Goal: Information Seeking & Learning: Learn about a topic

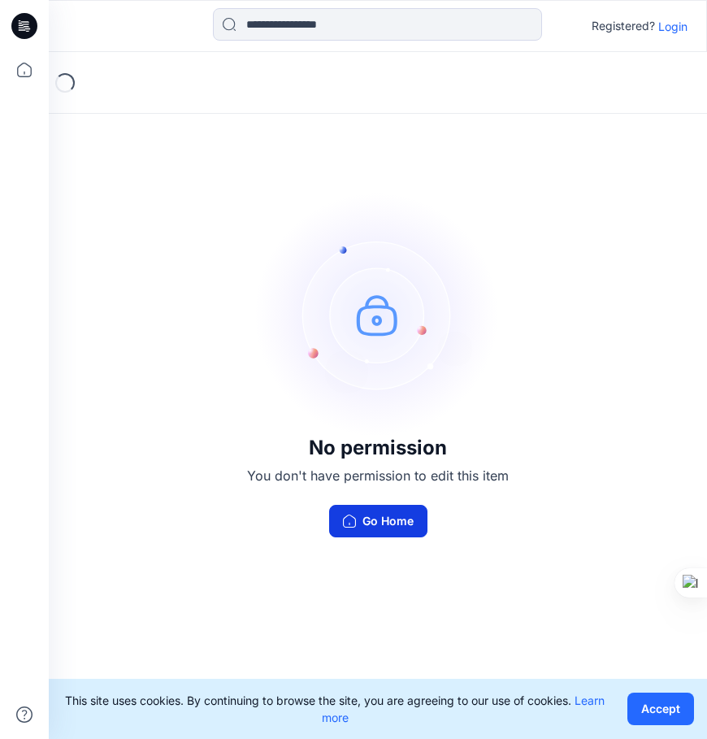
click at [404, 526] on button "Go Home" at bounding box center [378, 521] width 98 height 33
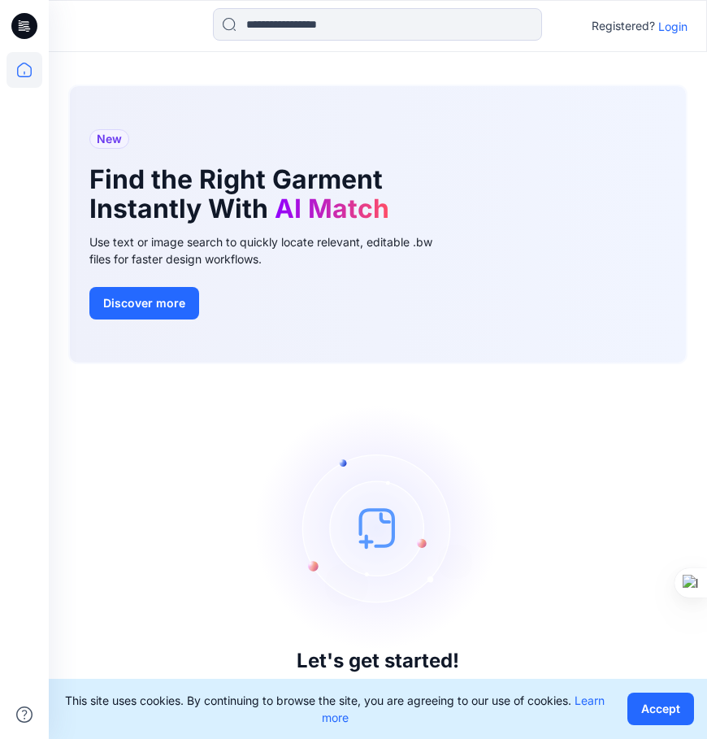
click at [31, 16] on icon at bounding box center [24, 26] width 26 height 26
click at [25, 26] on icon at bounding box center [27, 26] width 7 height 1
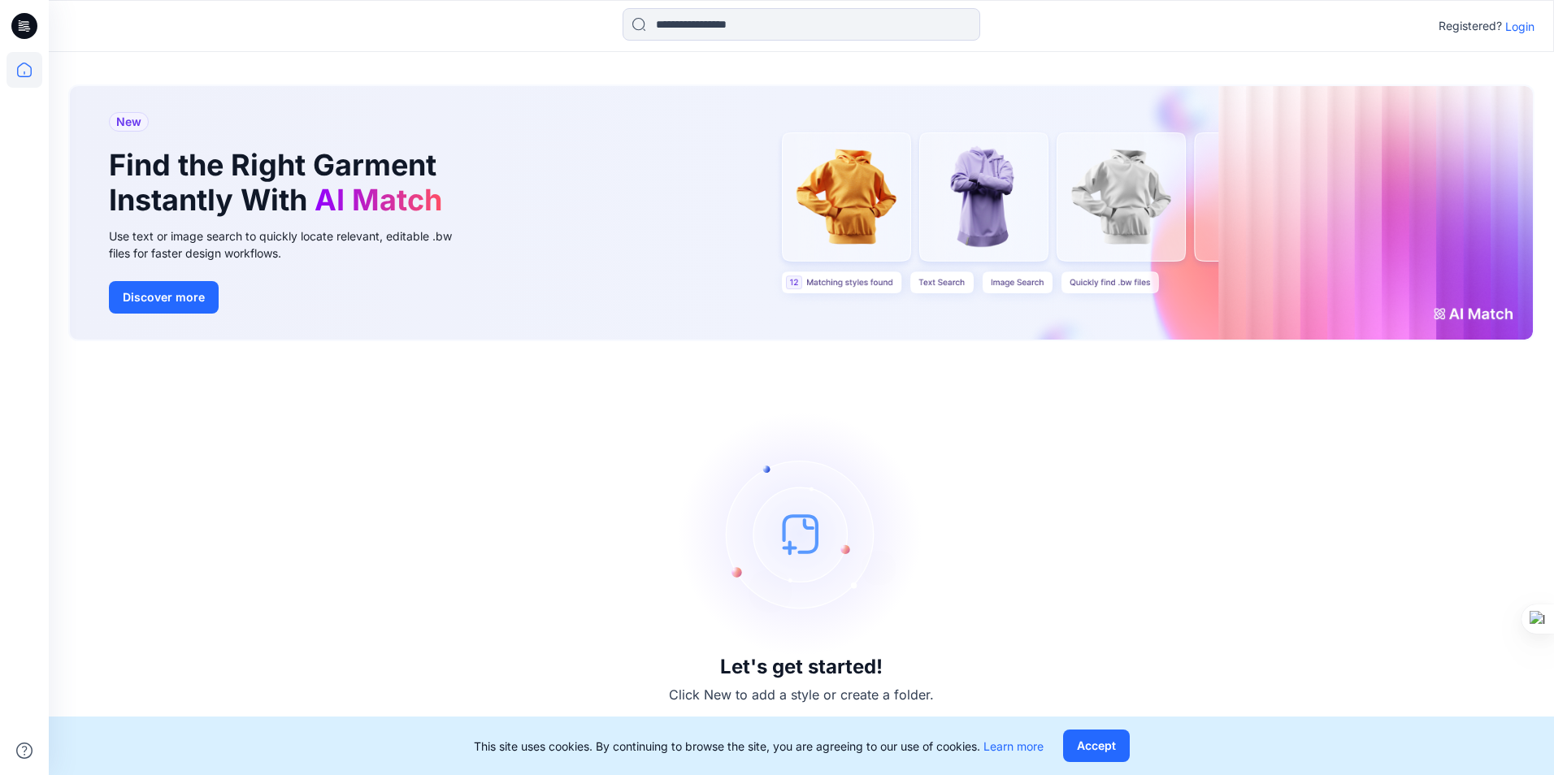
click at [21, 24] on icon at bounding box center [24, 26] width 26 height 26
click at [706, 738] on button "Accept" at bounding box center [1096, 746] width 67 height 33
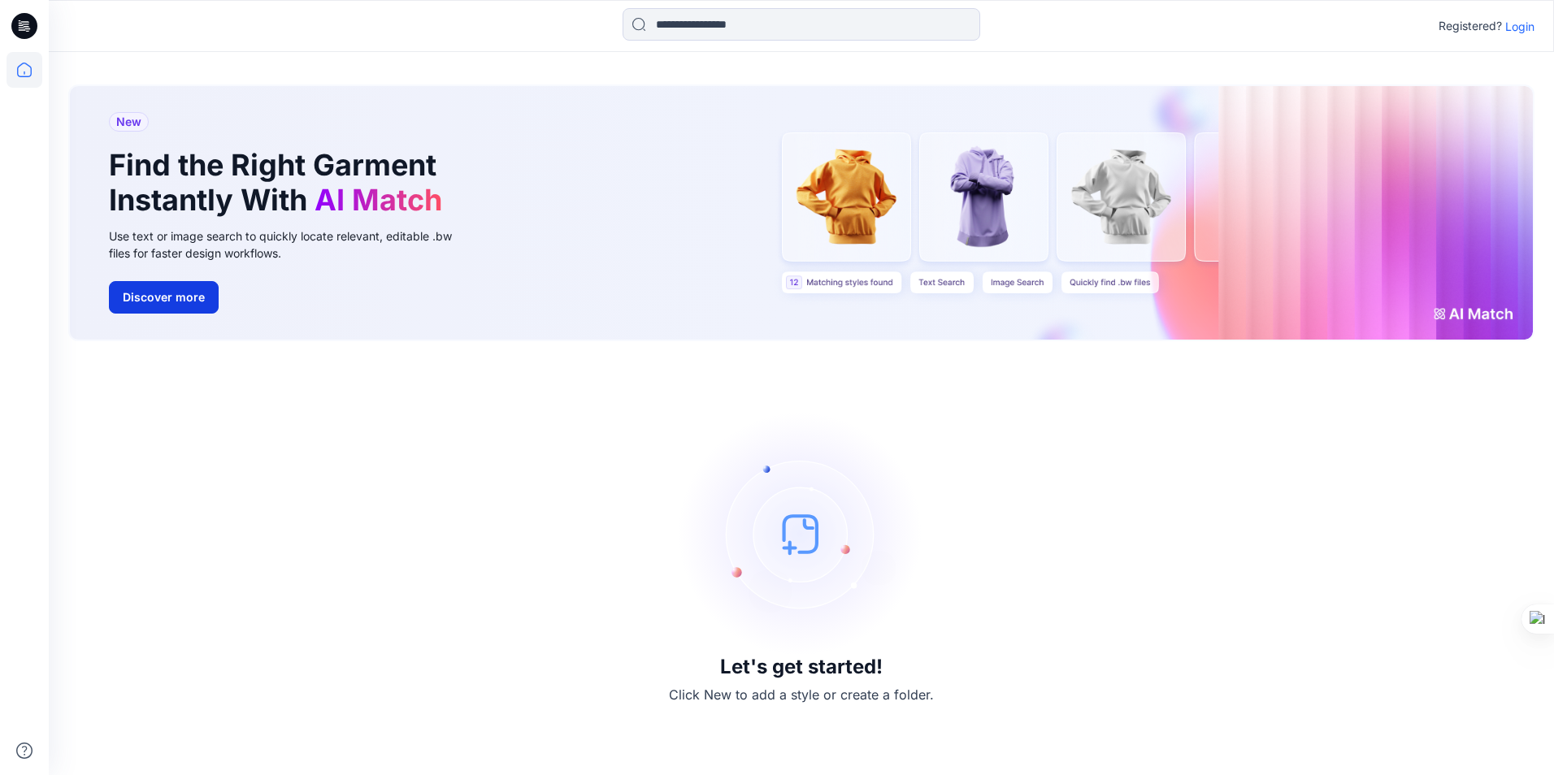
click at [157, 302] on button "Discover more" at bounding box center [164, 297] width 110 height 33
click at [706, 194] on div "New Find the Right Garment Instantly With AI Match Use text or image search to …" at bounding box center [801, 213] width 1463 height 254
click at [706, 204] on div "New Find the Right Garment Instantly With AI Match Use text or image search to …" at bounding box center [801, 213] width 1463 height 254
click at [20, 24] on icon at bounding box center [24, 26] width 26 height 26
click at [24, 74] on icon at bounding box center [24, 73] width 1 height 3
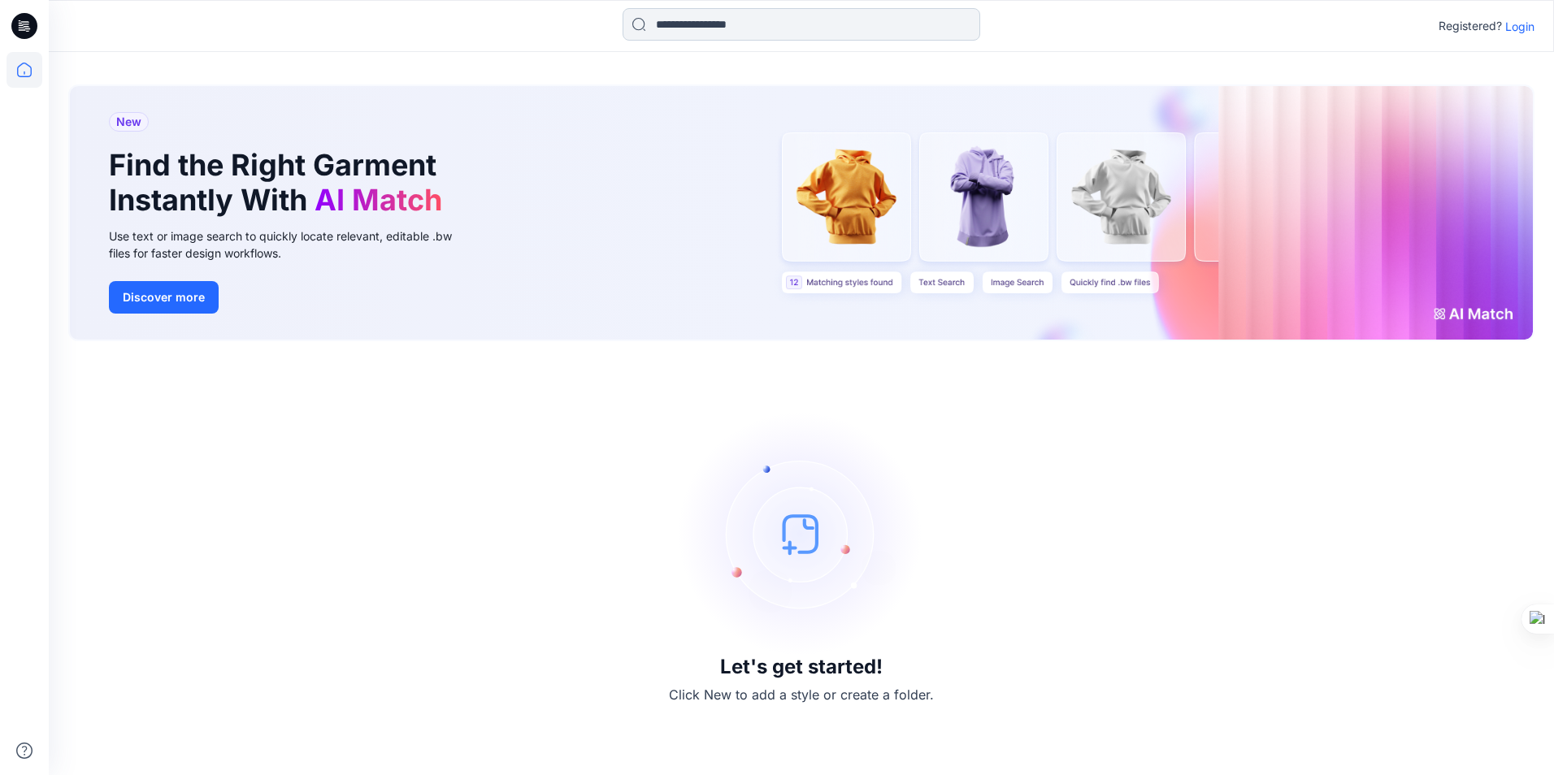
click at [706, 18] on input at bounding box center [801, 24] width 358 height 33
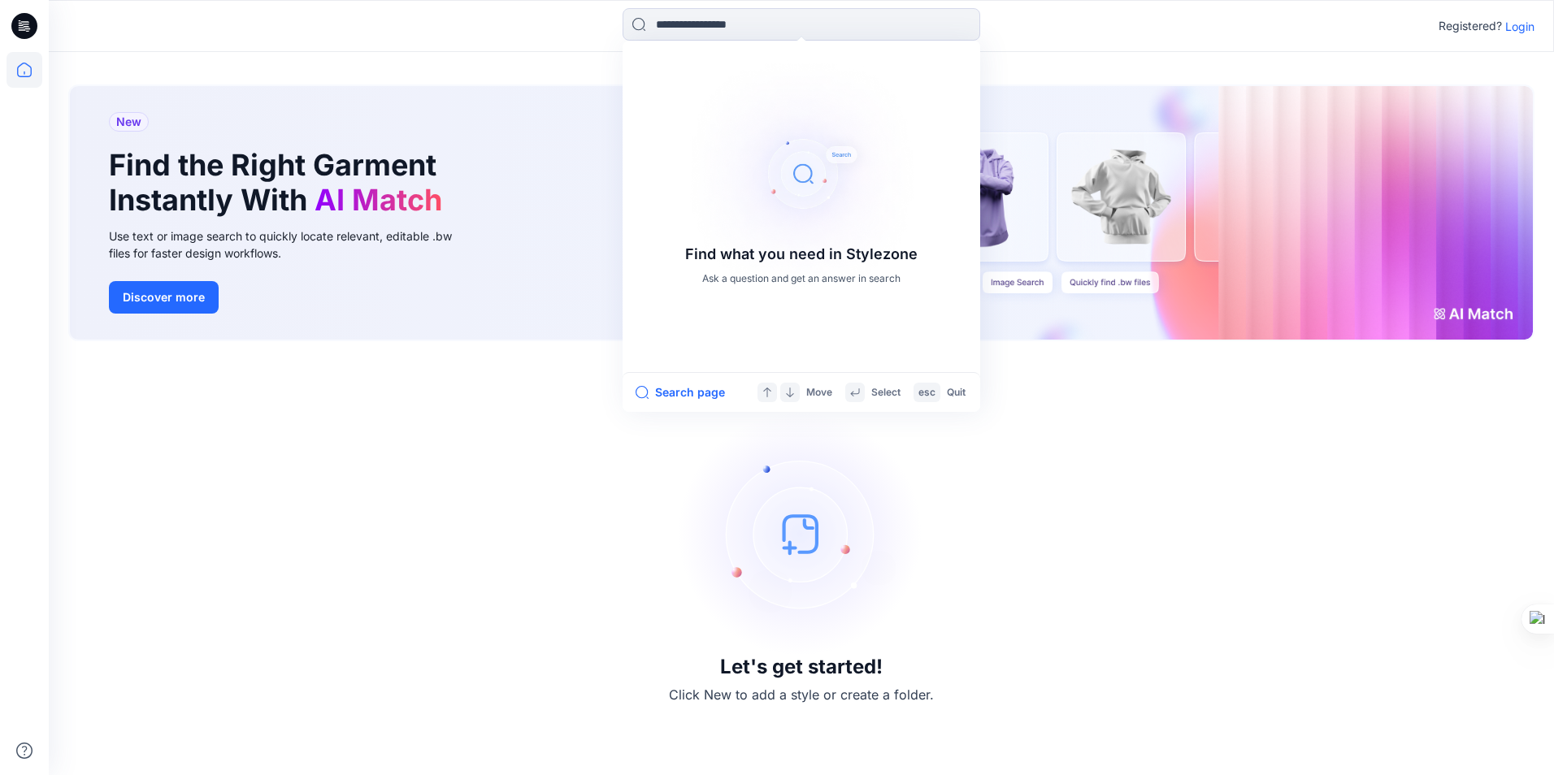
click at [706, 416] on div "Let's get started! Click New to add a style or create a folder." at bounding box center [801, 558] width 1466 height 395
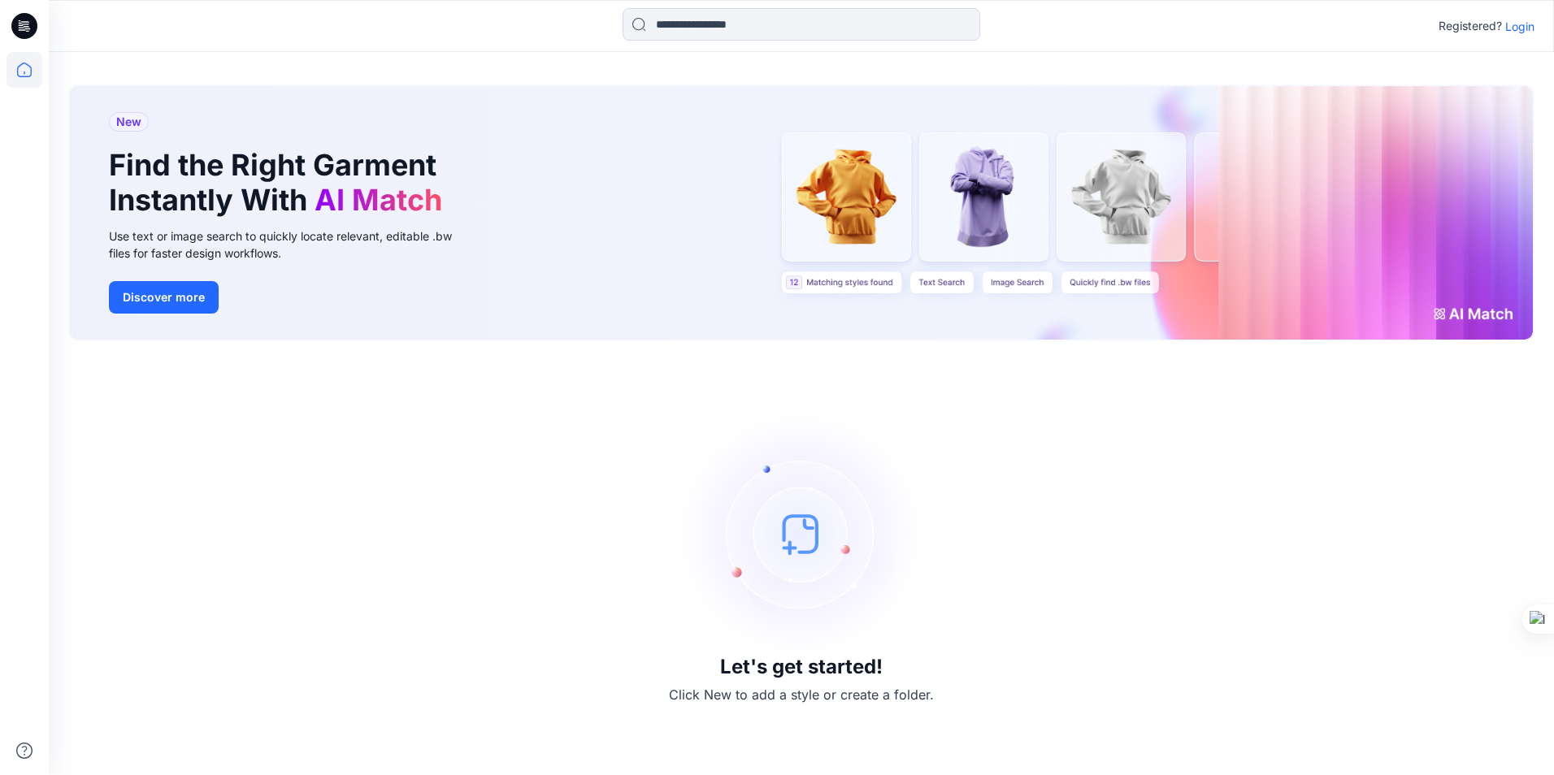
click at [706, 285] on div "New Find the Right Garment Instantly With AI Match Use text or image search to …" at bounding box center [801, 213] width 1463 height 254
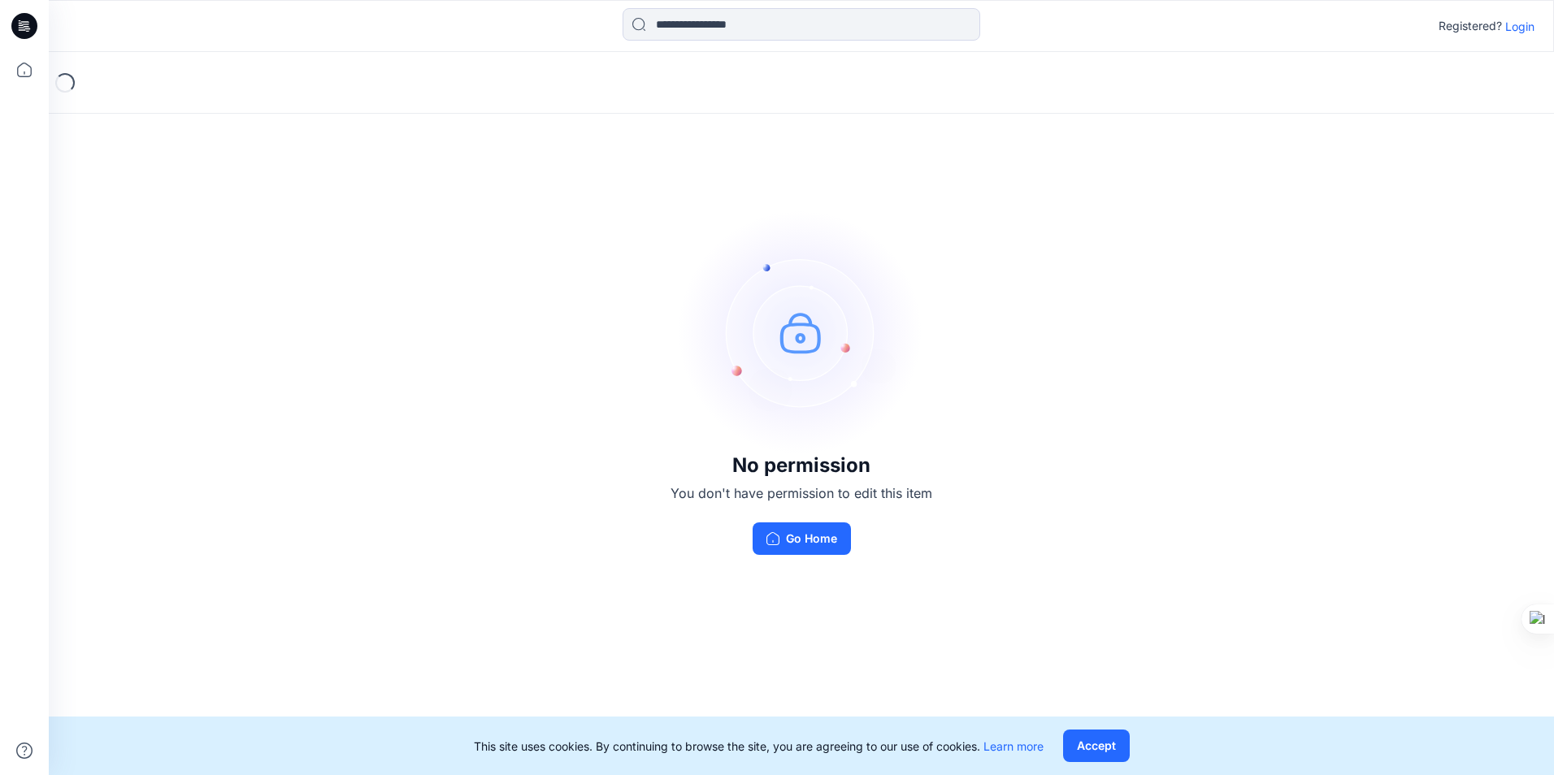
click at [826, 358] on img at bounding box center [801, 332] width 244 height 244
click at [834, 541] on button "Go Home" at bounding box center [801, 538] width 98 height 33
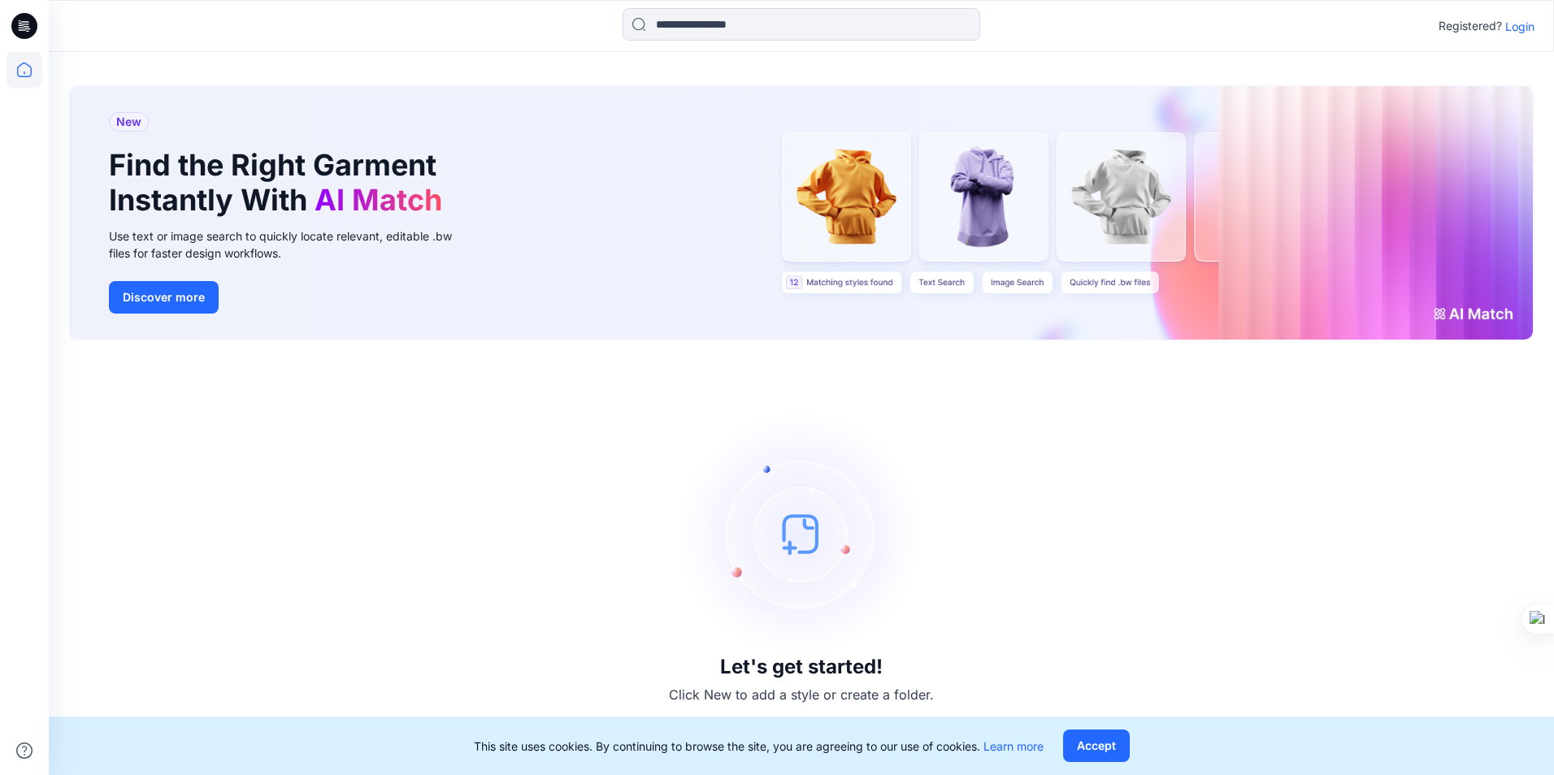
click at [829, 216] on div "New Find the Right Garment Instantly With AI Match Use text or image search to …" at bounding box center [801, 213] width 1463 height 254
click at [1519, 25] on p "Login" at bounding box center [1519, 26] width 29 height 17
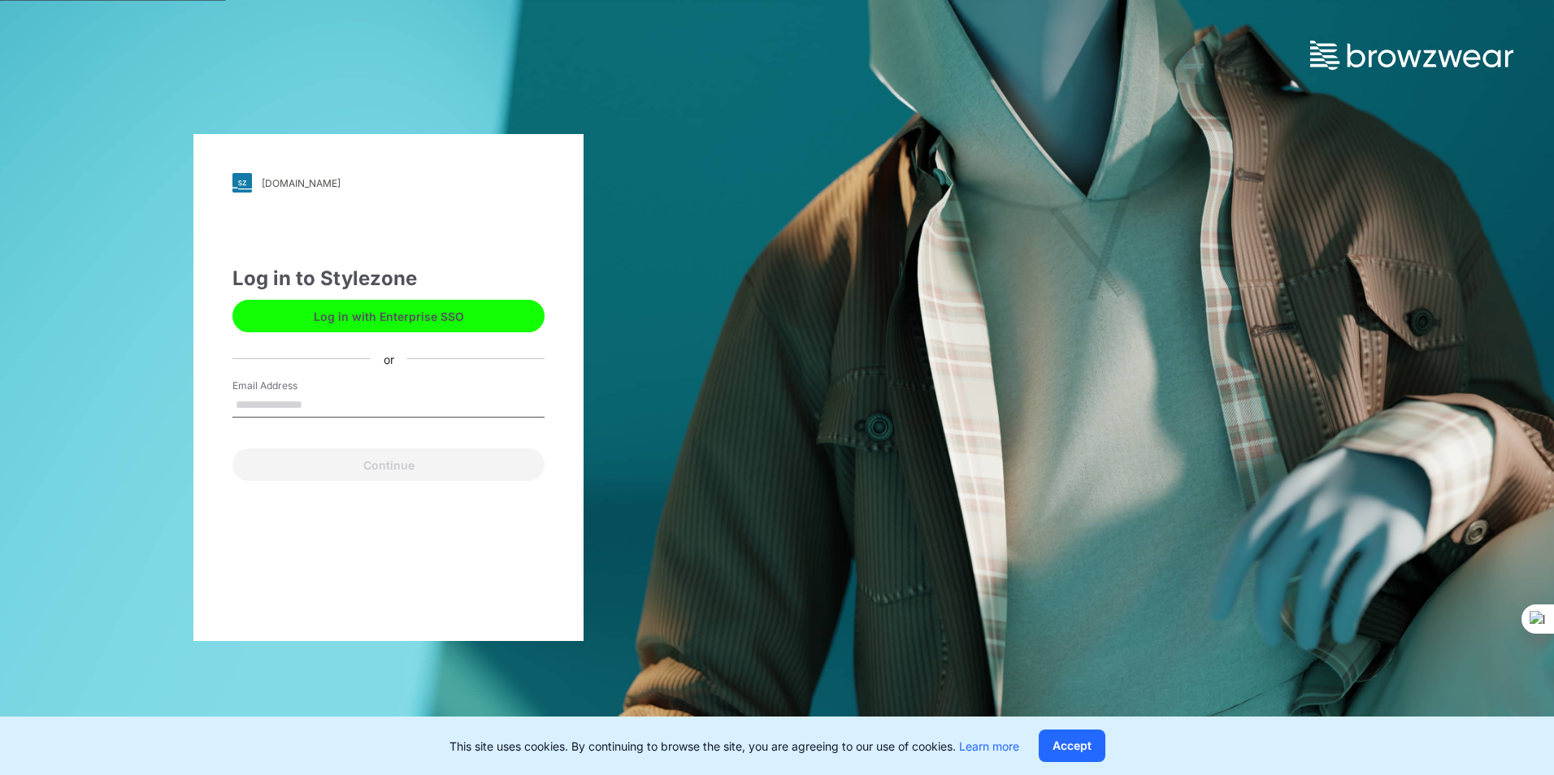
click at [277, 399] on input "Email Address" at bounding box center [388, 405] width 312 height 24
type input "**********"
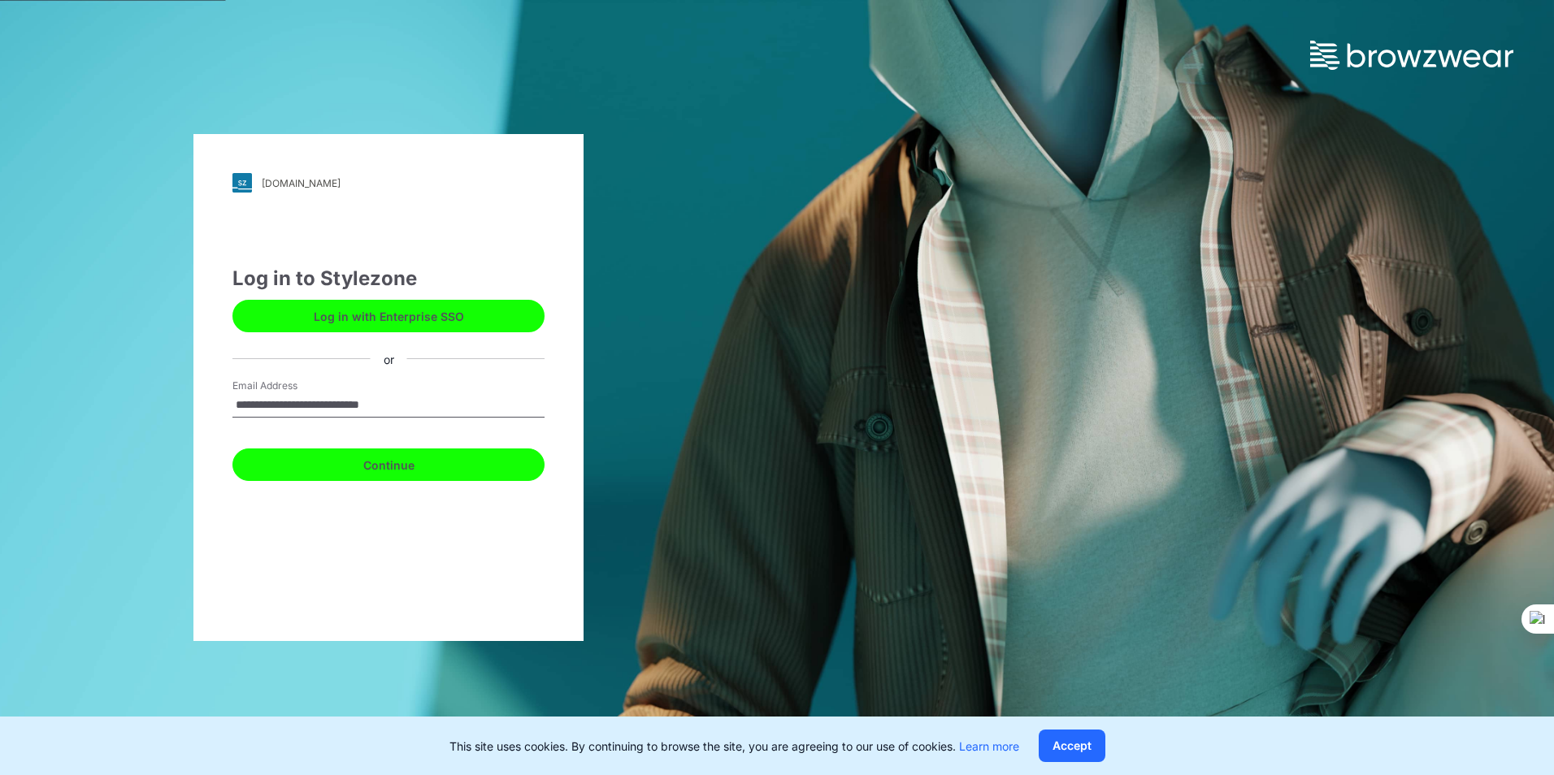
click at [360, 463] on button "Continue" at bounding box center [388, 465] width 312 height 33
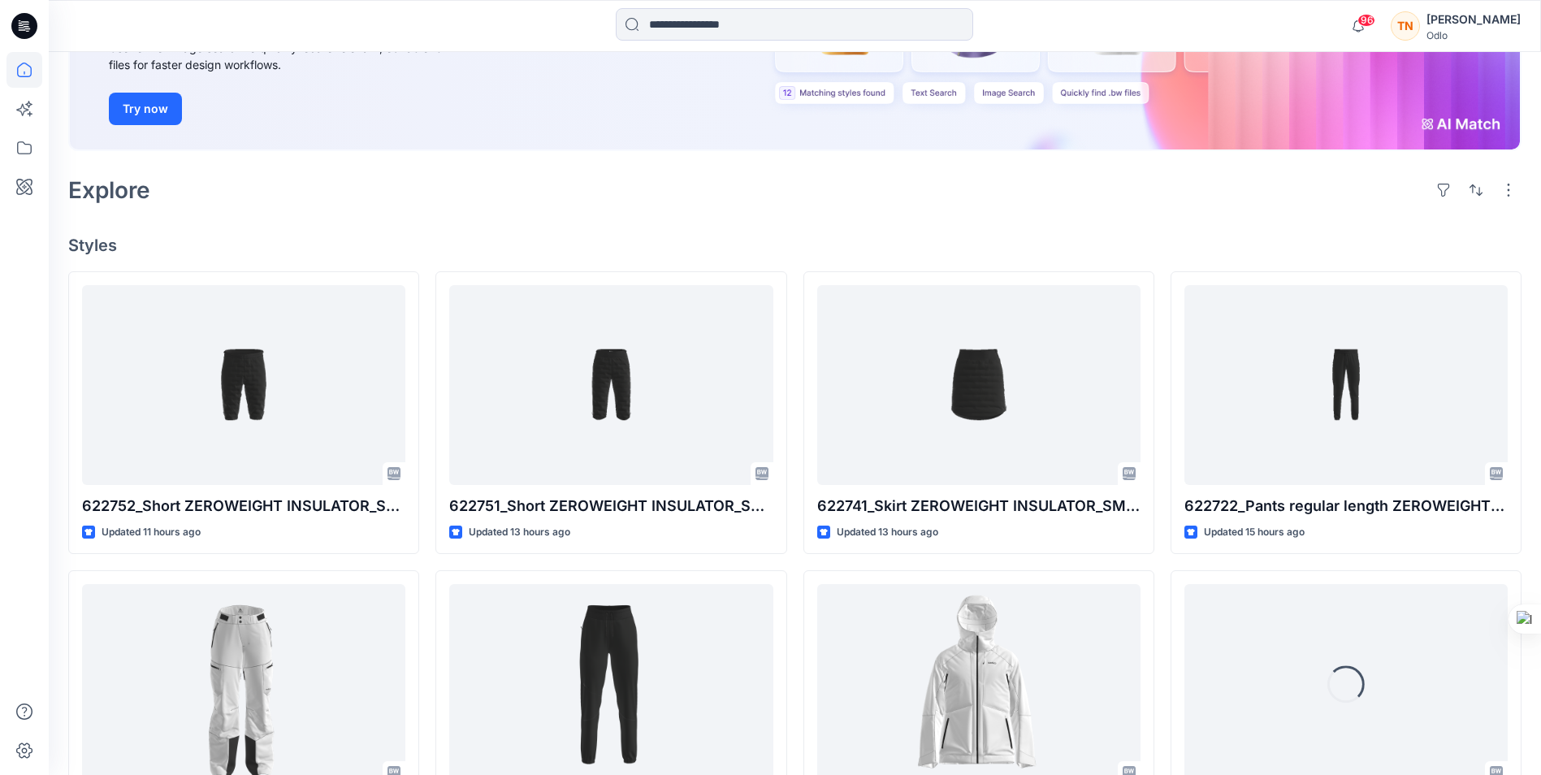
scroll to position [406, 0]
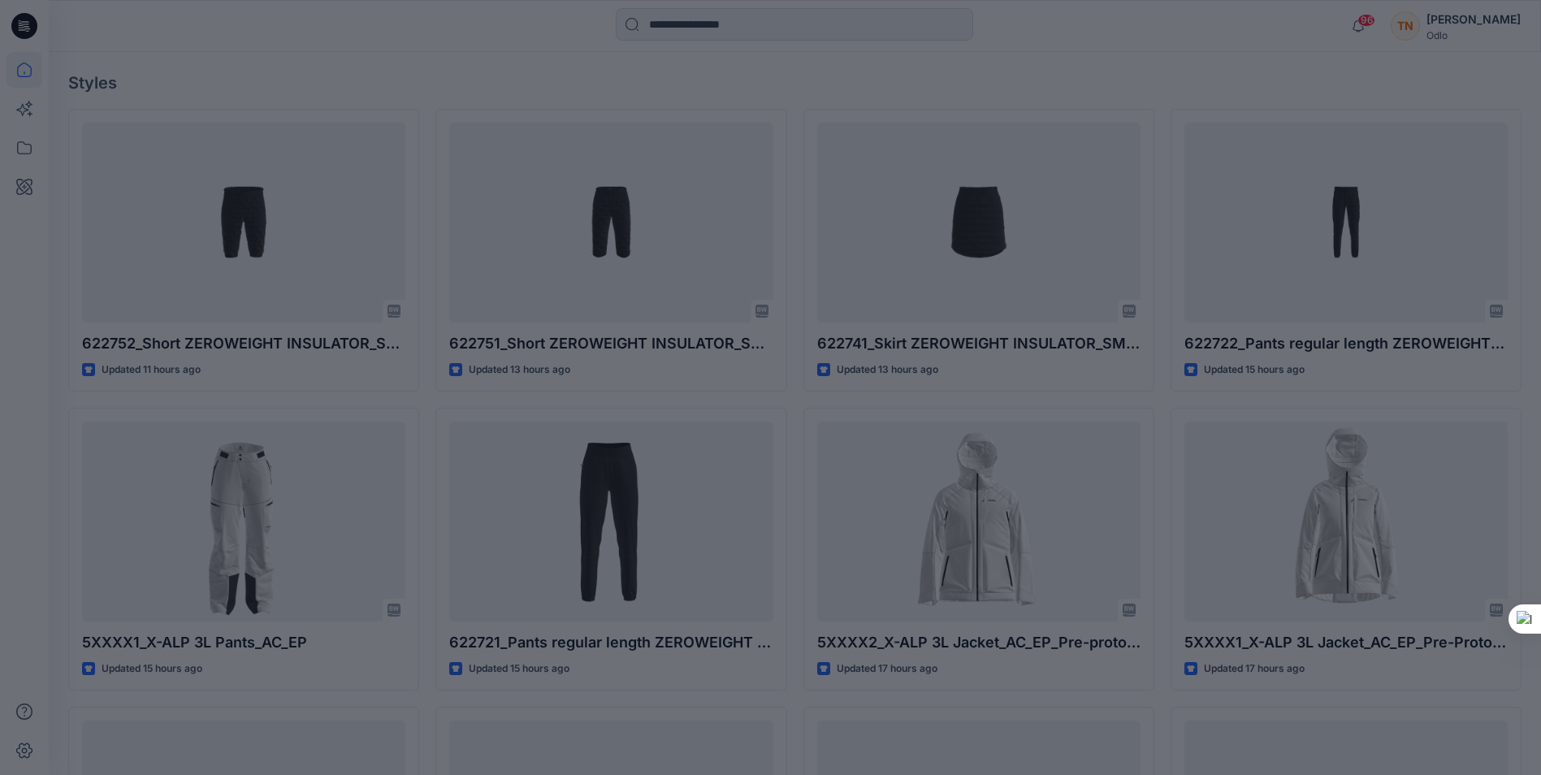
click at [233, 527] on div at bounding box center [770, 387] width 1541 height 775
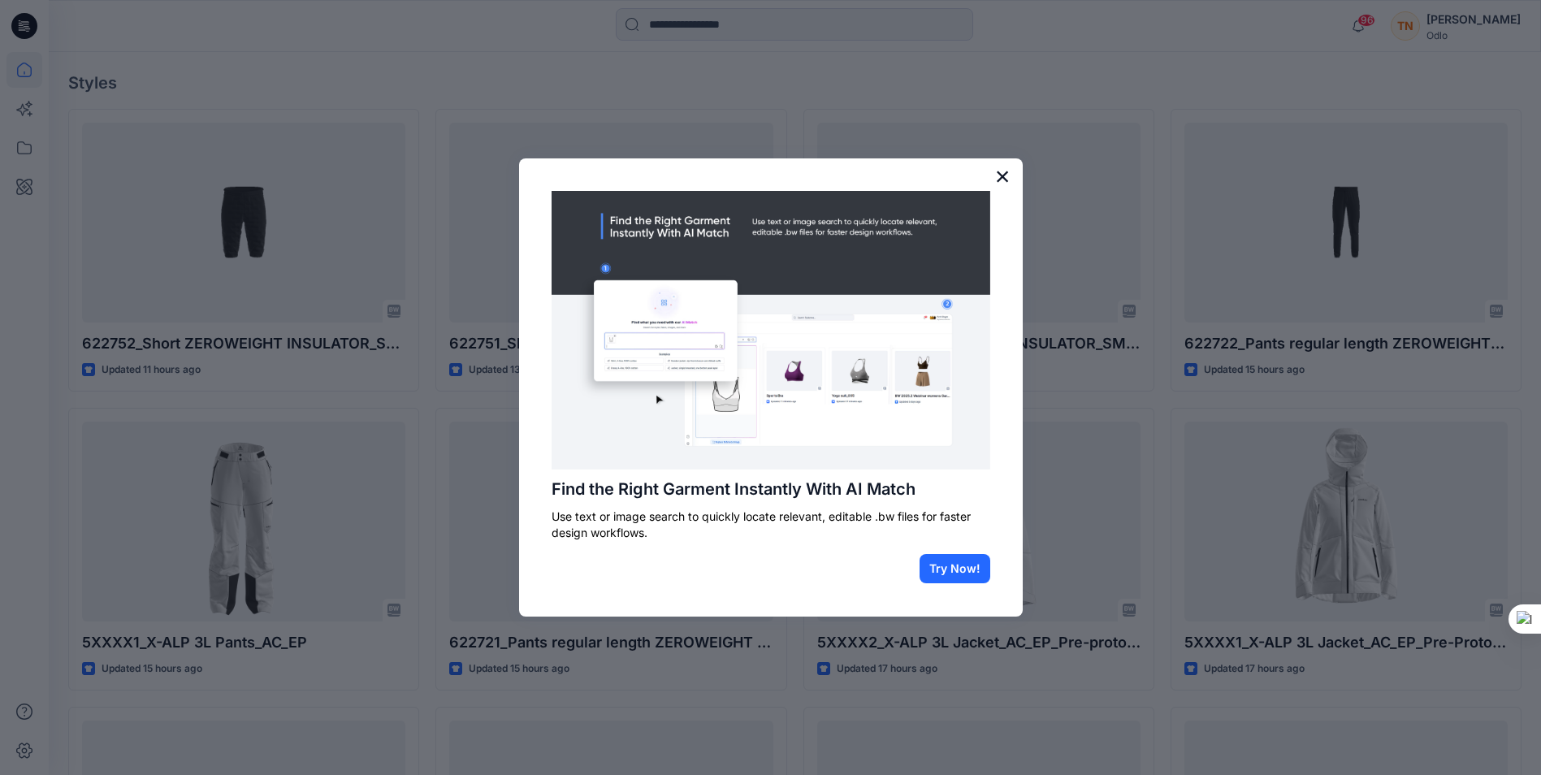
click at [999, 169] on button "×" at bounding box center [1002, 176] width 15 height 26
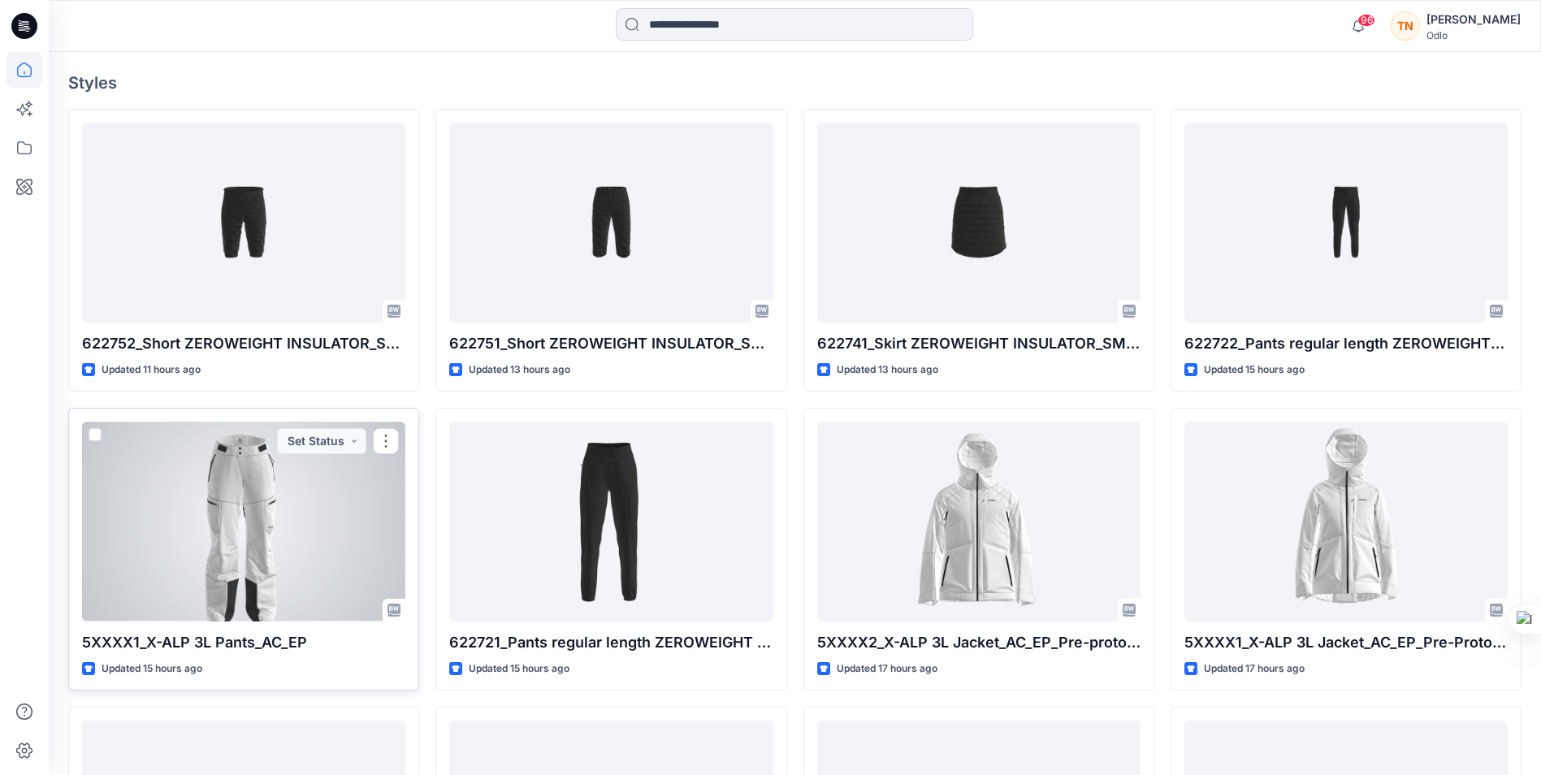
click at [308, 546] on div at bounding box center [243, 521] width 323 height 199
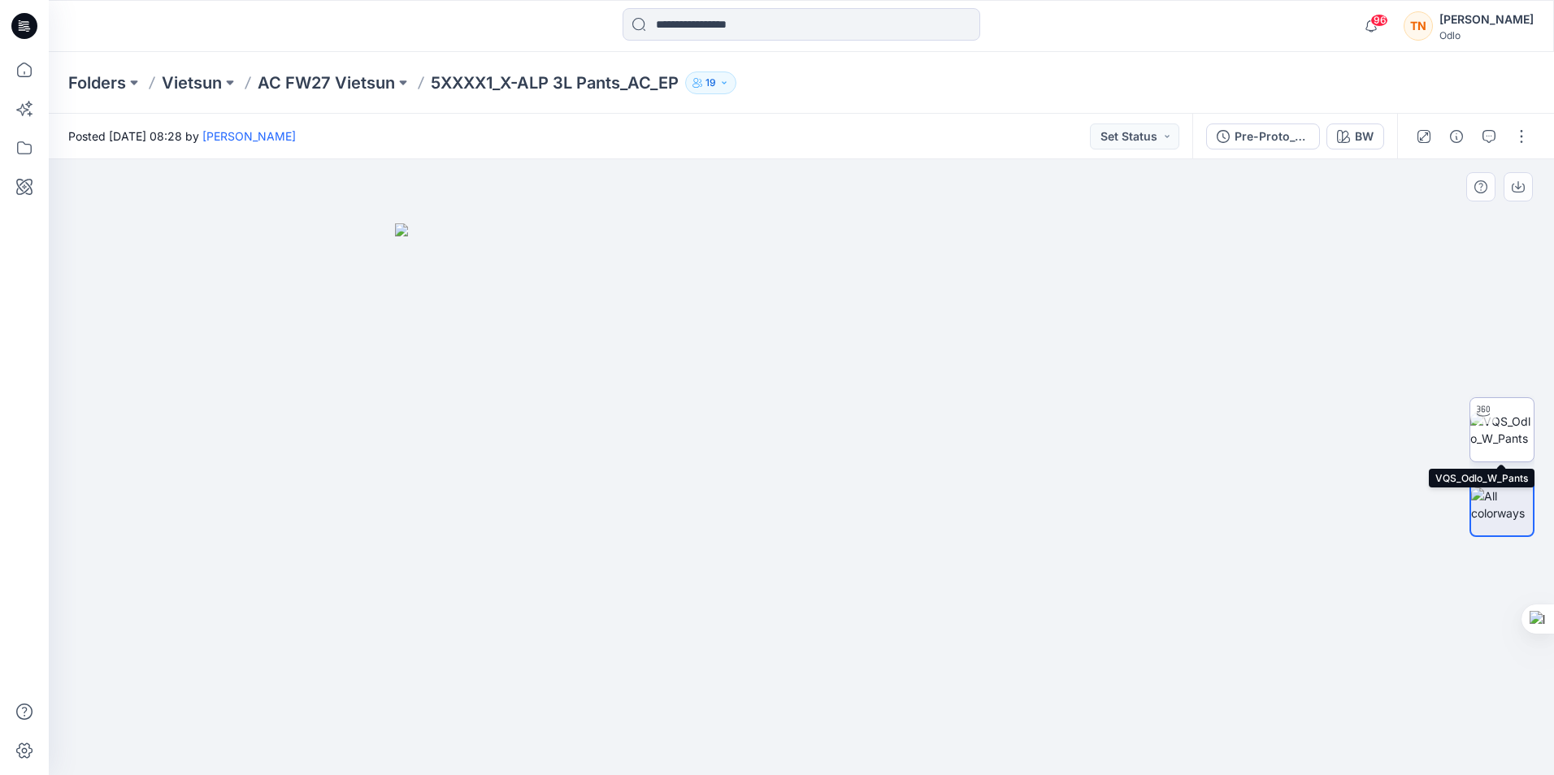
click at [1483, 440] on img at bounding box center [1501, 430] width 63 height 34
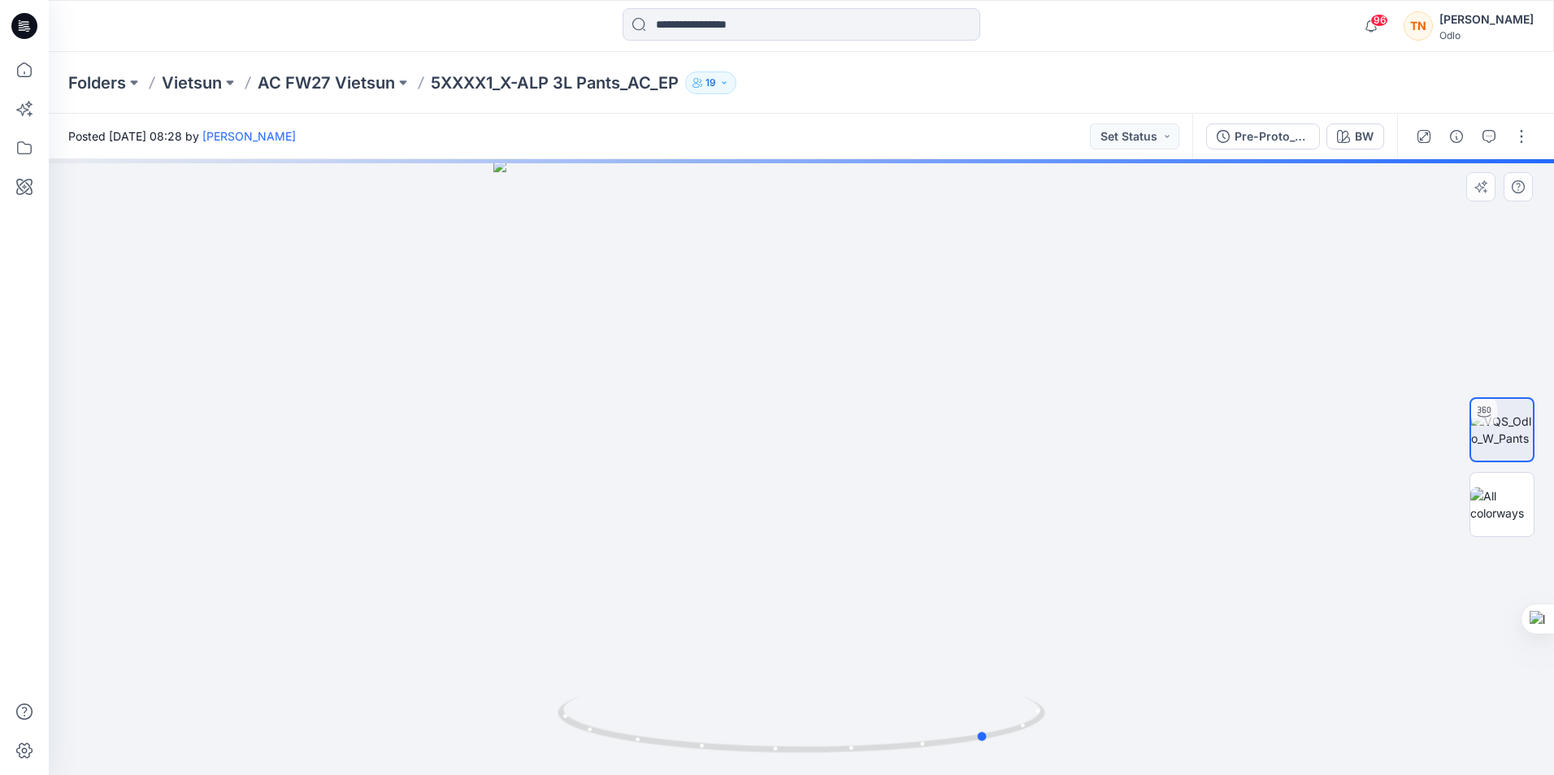
drag, startPoint x: 971, startPoint y: 488, endPoint x: 703, endPoint y: 482, distance: 268.2
click at [703, 482] on div at bounding box center [801, 467] width 1505 height 616
drag, startPoint x: 845, startPoint y: 461, endPoint x: 947, endPoint y: 439, distance: 103.9
click at [947, 439] on div at bounding box center [801, 467] width 1505 height 616
drag, startPoint x: 889, startPoint y: 437, endPoint x: 931, endPoint y: 436, distance: 42.3
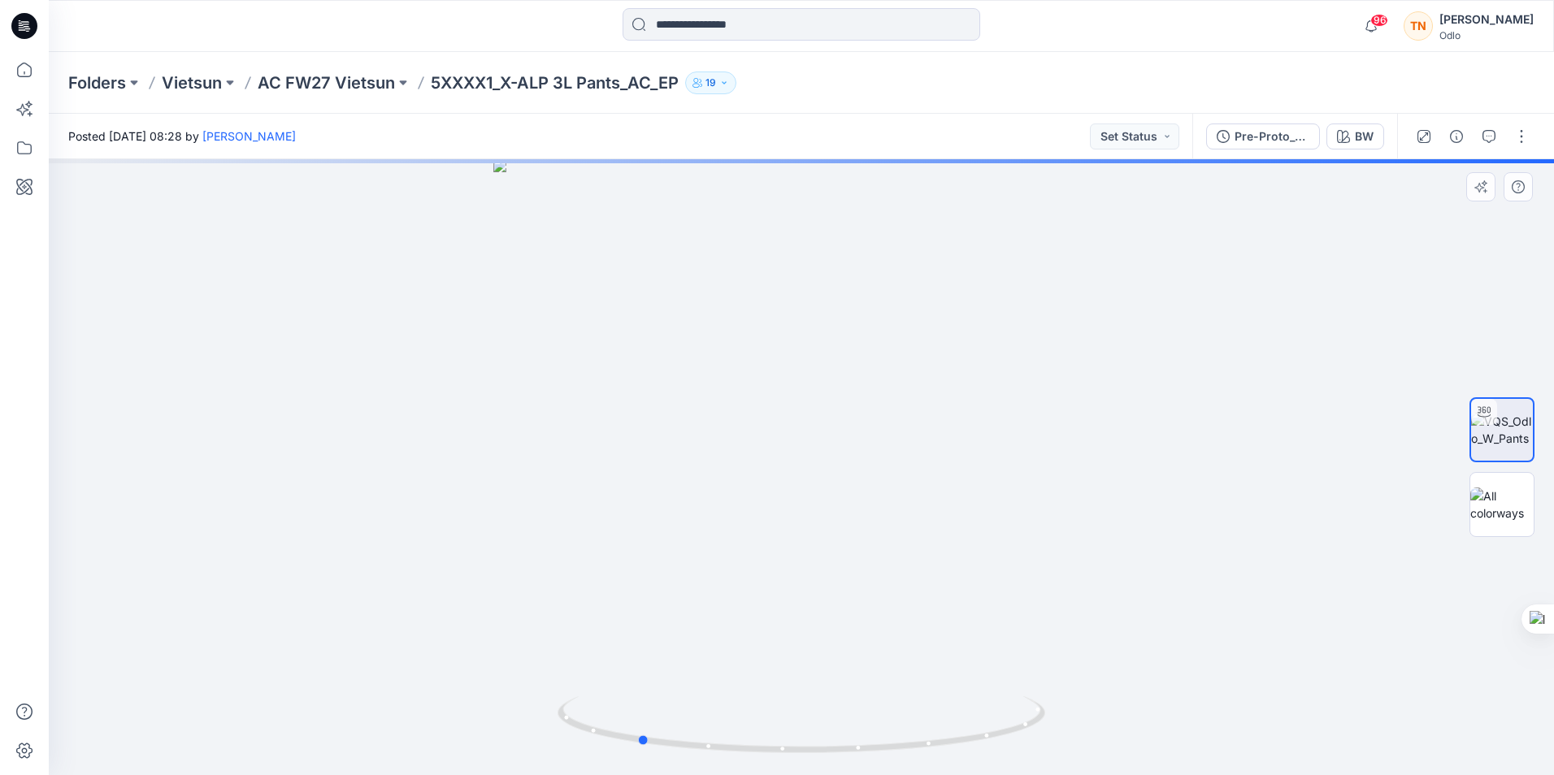
click at [931, 436] on div at bounding box center [801, 467] width 1505 height 616
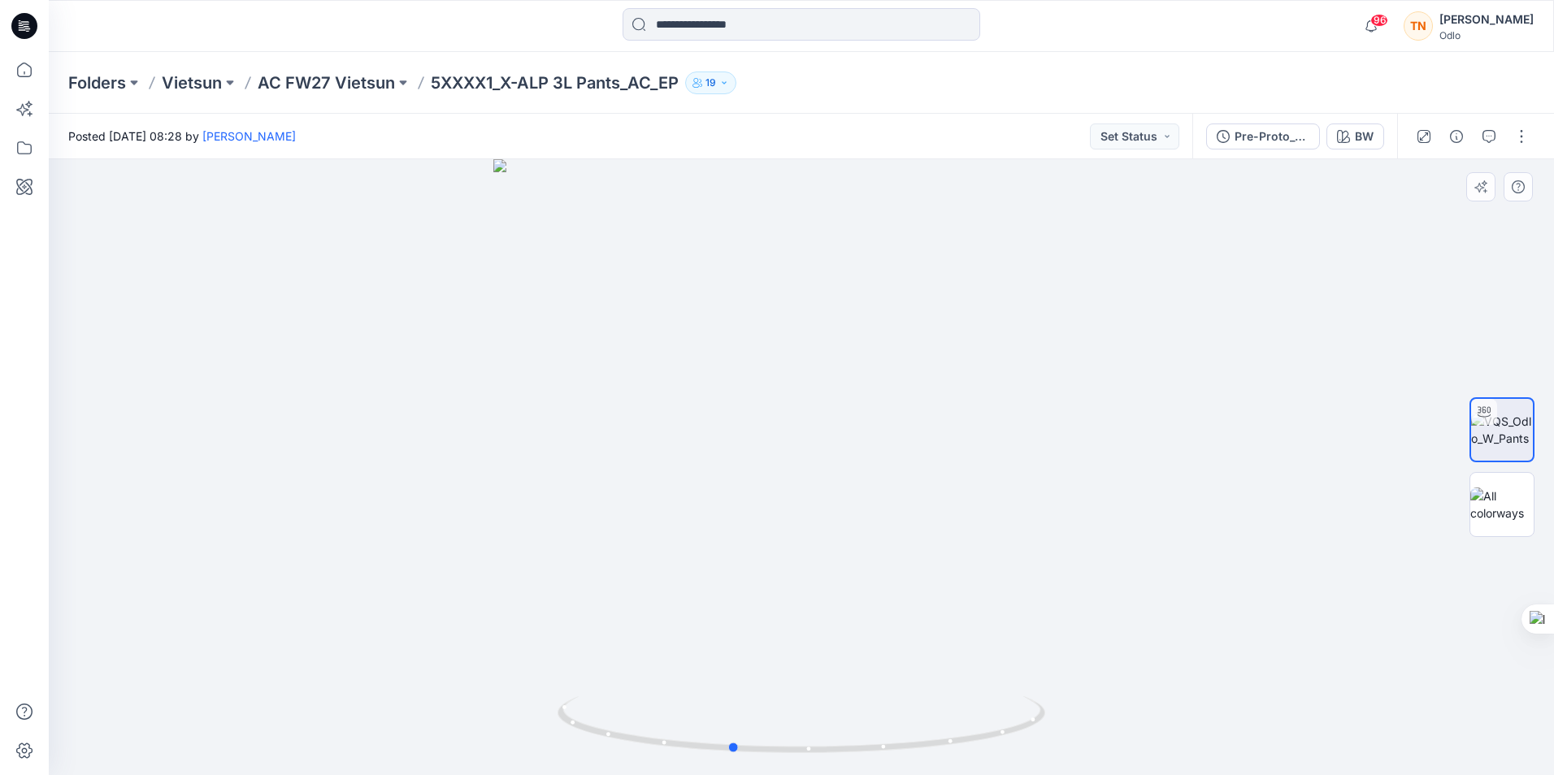
drag, startPoint x: 765, startPoint y: 458, endPoint x: 862, endPoint y: 448, distance: 98.1
click at [861, 448] on div at bounding box center [801, 467] width 1505 height 616
drag, startPoint x: 797, startPoint y: 489, endPoint x: 905, endPoint y: 475, distance: 108.9
click at [905, 475] on div at bounding box center [801, 467] width 1505 height 616
drag, startPoint x: 730, startPoint y: 473, endPoint x: 844, endPoint y: 477, distance: 113.8
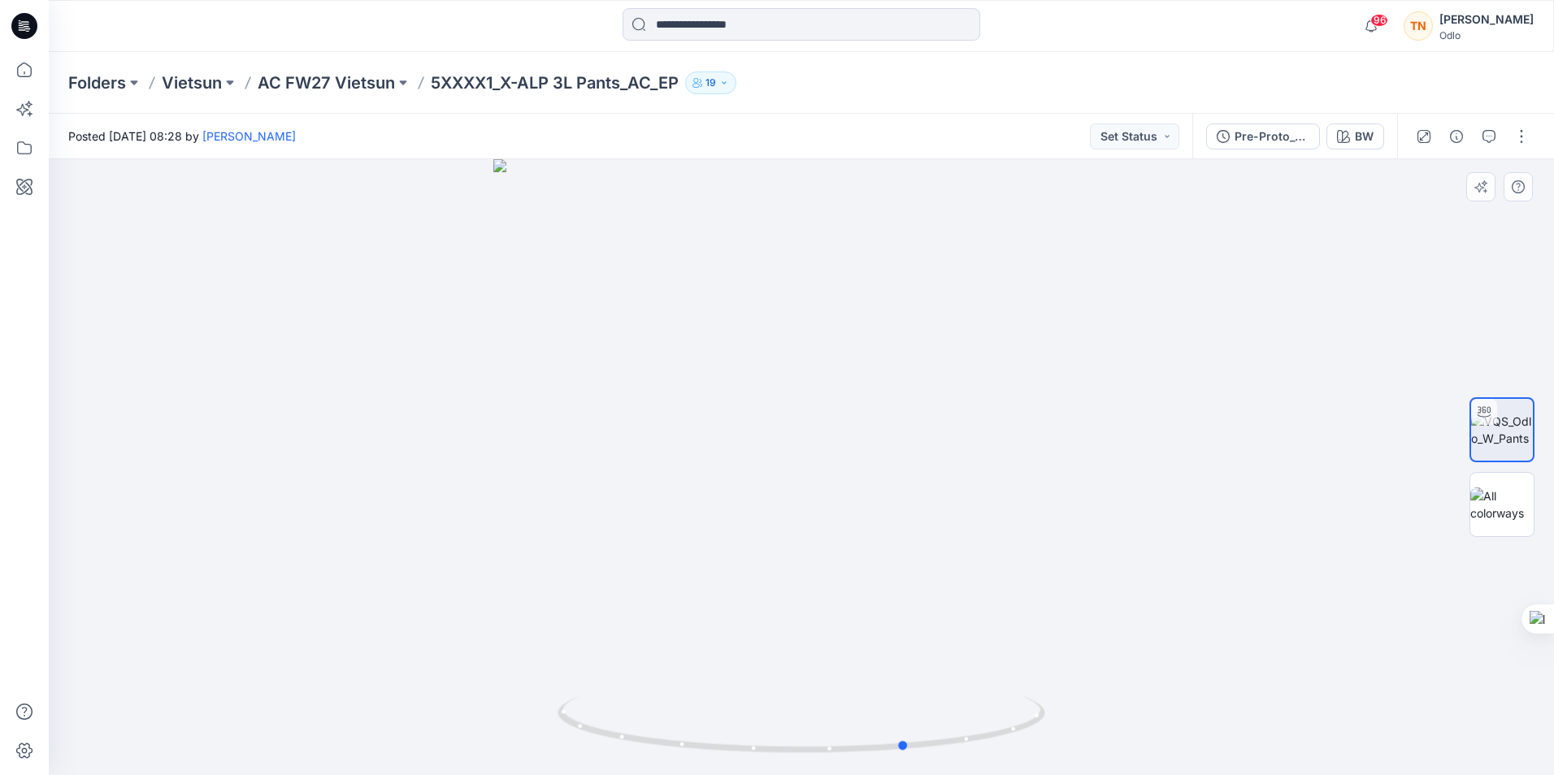
click at [844, 477] on div at bounding box center [801, 467] width 1505 height 616
drag, startPoint x: 869, startPoint y: 461, endPoint x: 765, endPoint y: 467, distance: 104.2
click at [765, 467] on div at bounding box center [801, 467] width 1505 height 616
drag, startPoint x: 919, startPoint y: 455, endPoint x: 782, endPoint y: 434, distance: 138.1
click at [782, 434] on div at bounding box center [801, 467] width 1505 height 616
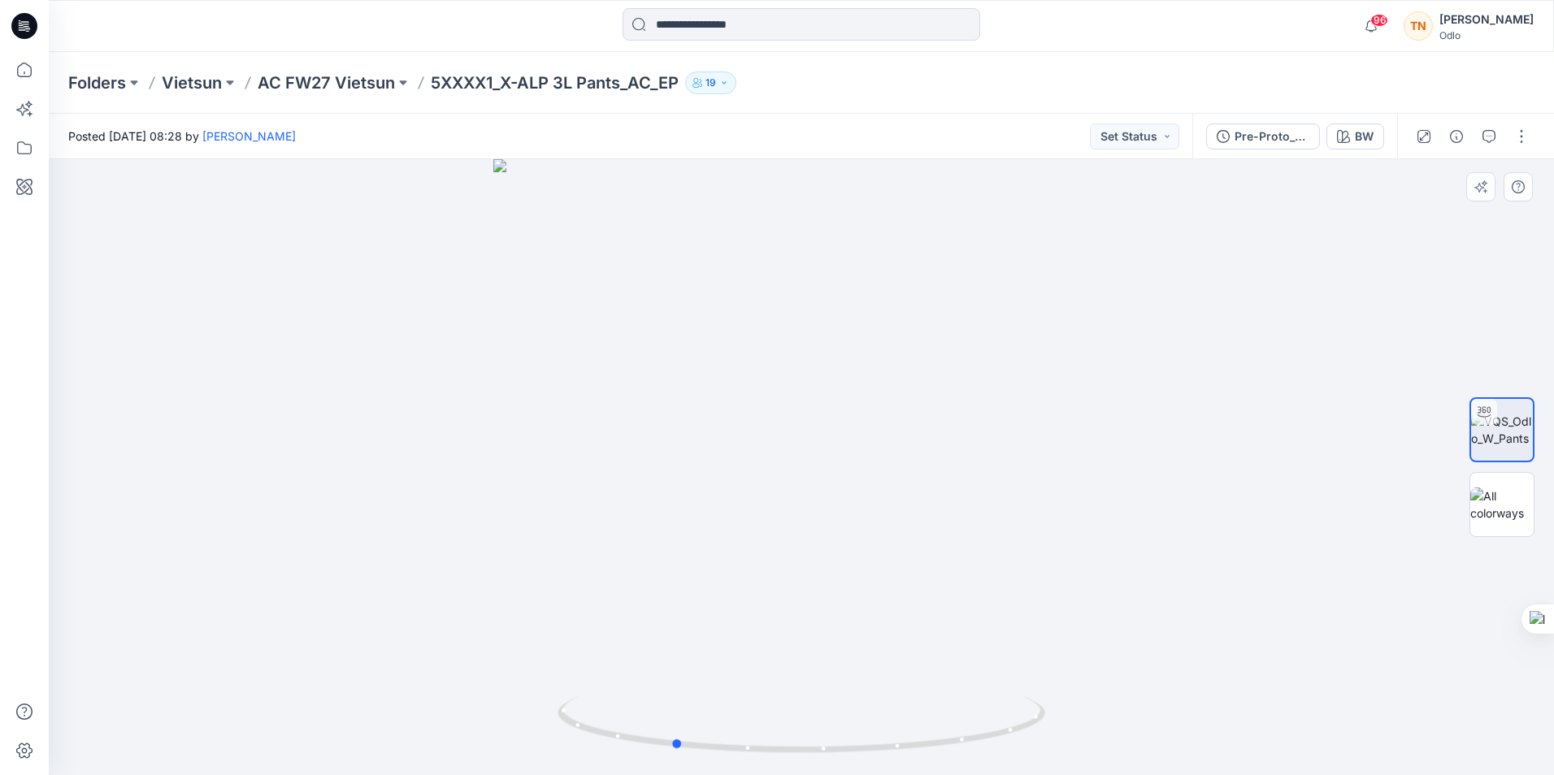
drag, startPoint x: 866, startPoint y: 438, endPoint x: 813, endPoint y: 435, distance: 52.9
click at [813, 435] on div at bounding box center [801, 467] width 1505 height 616
click at [800, 428] on div at bounding box center [801, 467] width 1505 height 616
drag, startPoint x: 882, startPoint y: 435, endPoint x: 848, endPoint y: 438, distance: 34.3
click at [848, 438] on div at bounding box center [801, 467] width 1505 height 616
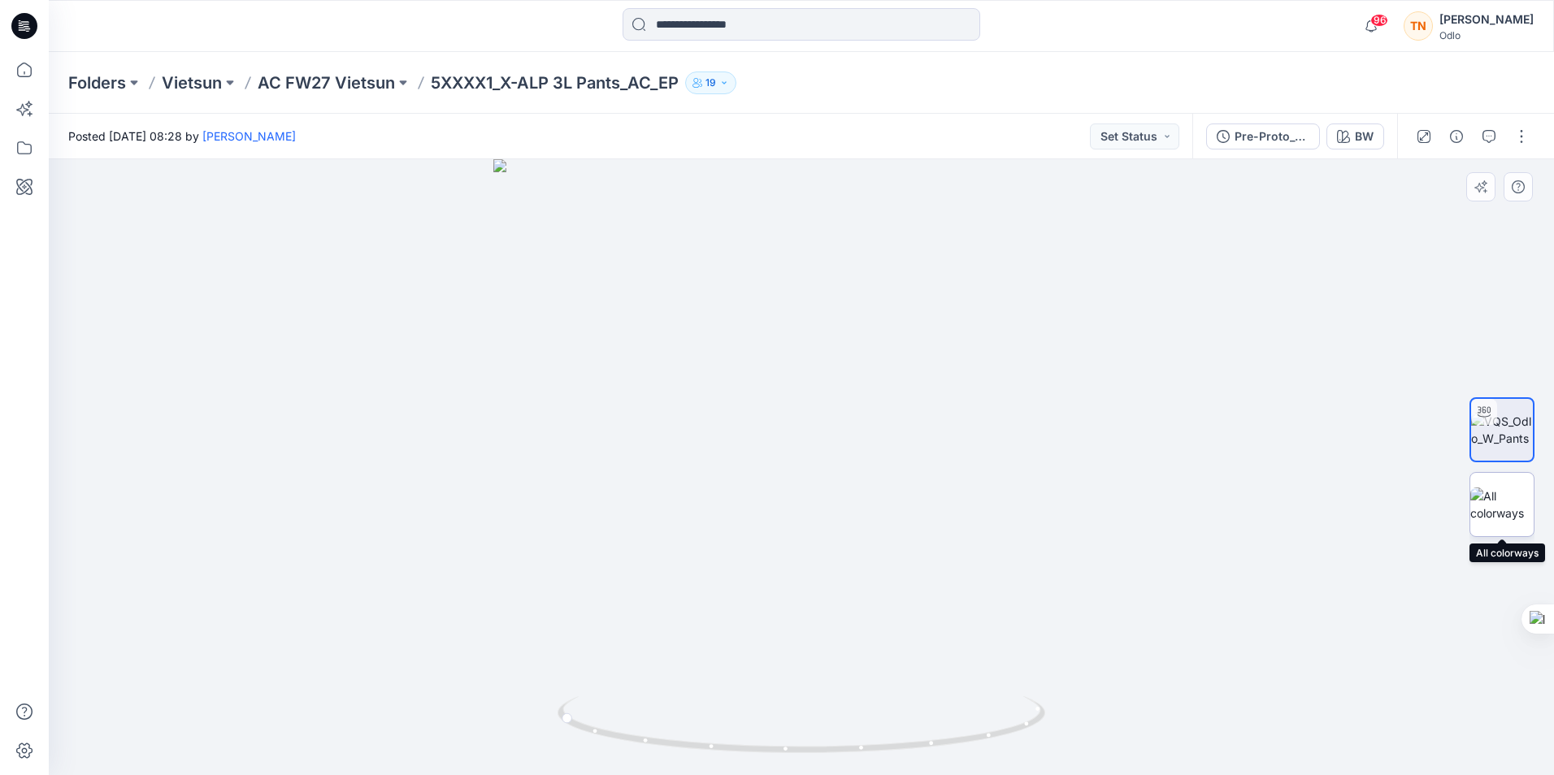
click at [1500, 504] on img at bounding box center [1501, 505] width 63 height 34
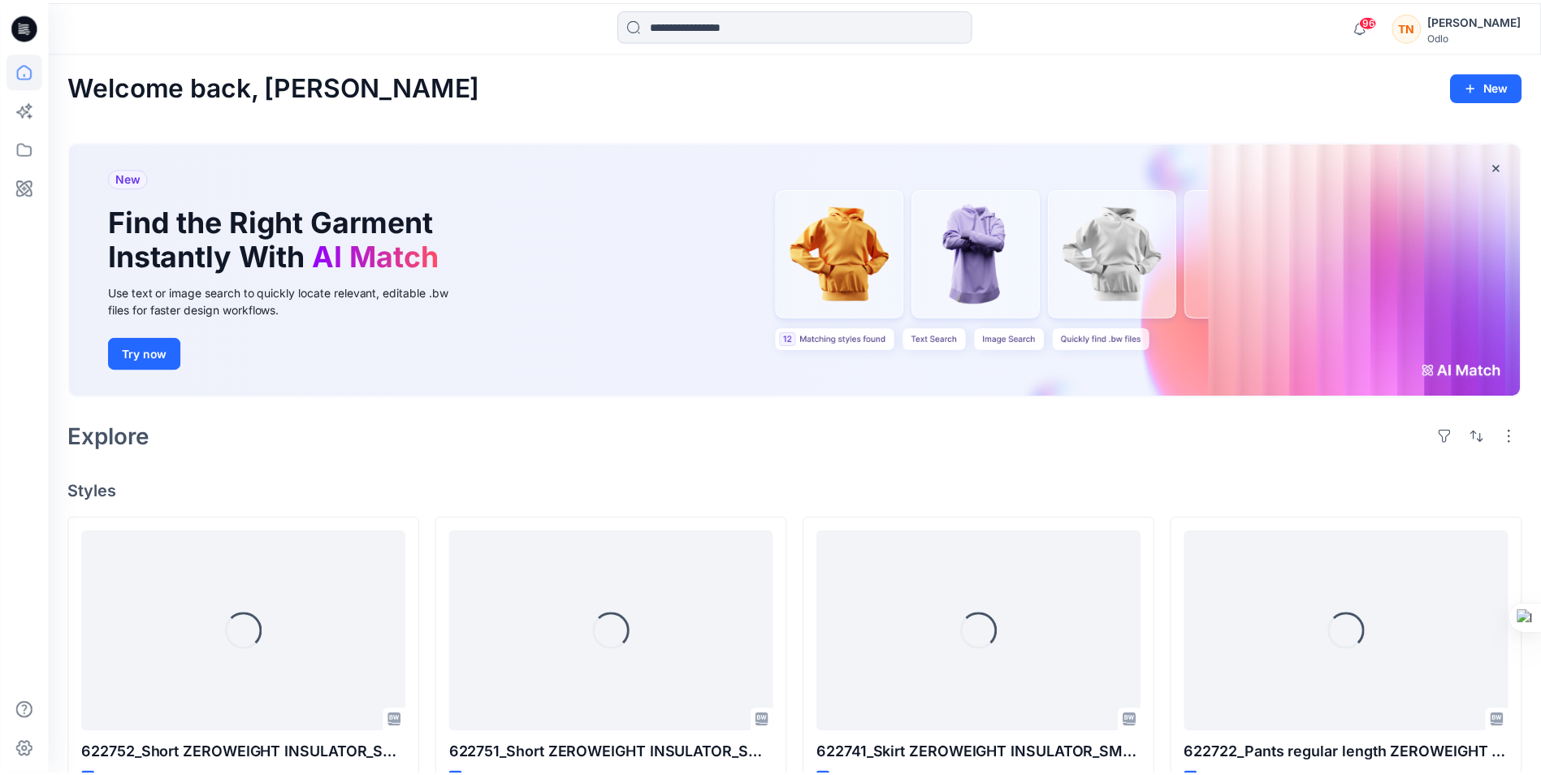
scroll to position [406, 0]
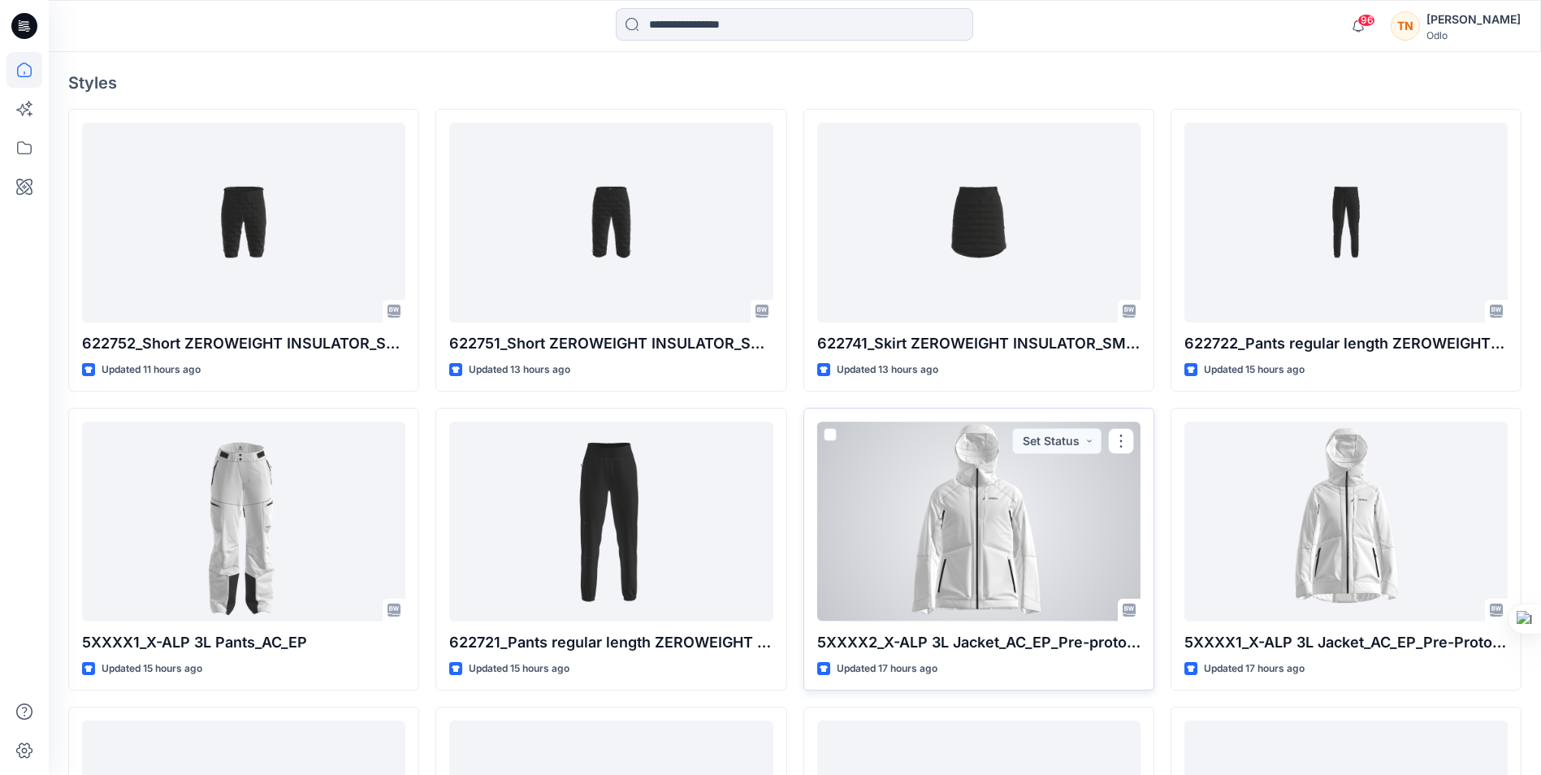
click at [982, 554] on div at bounding box center [978, 521] width 323 height 199
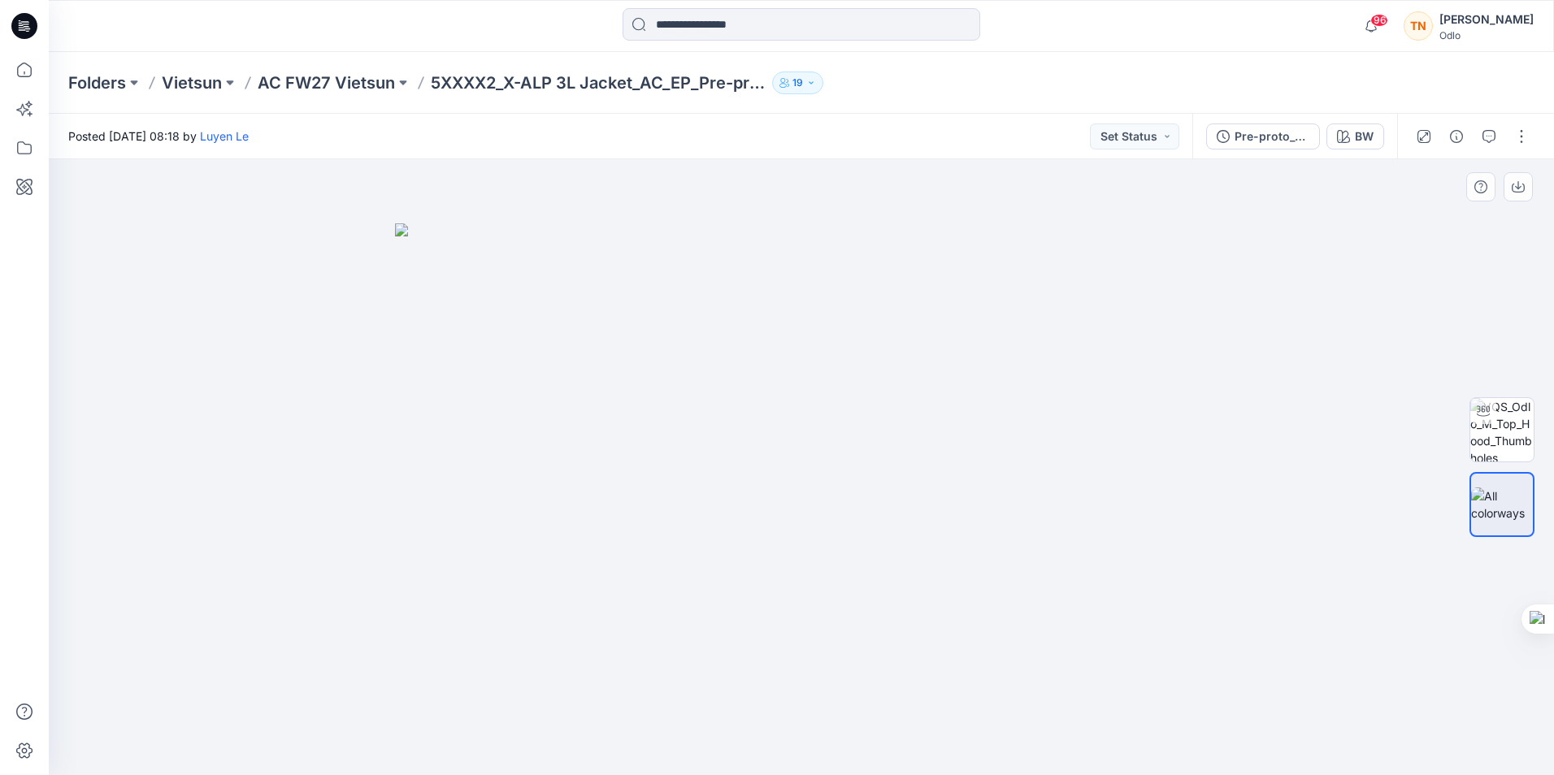
drag, startPoint x: 969, startPoint y: 509, endPoint x: 873, endPoint y: 509, distance: 95.1
click at [873, 509] on img at bounding box center [801, 499] width 813 height 552
drag, startPoint x: 895, startPoint y: 531, endPoint x: 787, endPoint y: 518, distance: 108.1
click at [787, 518] on img at bounding box center [801, 499] width 813 height 552
click at [1482, 429] on img at bounding box center [1501, 429] width 63 height 63
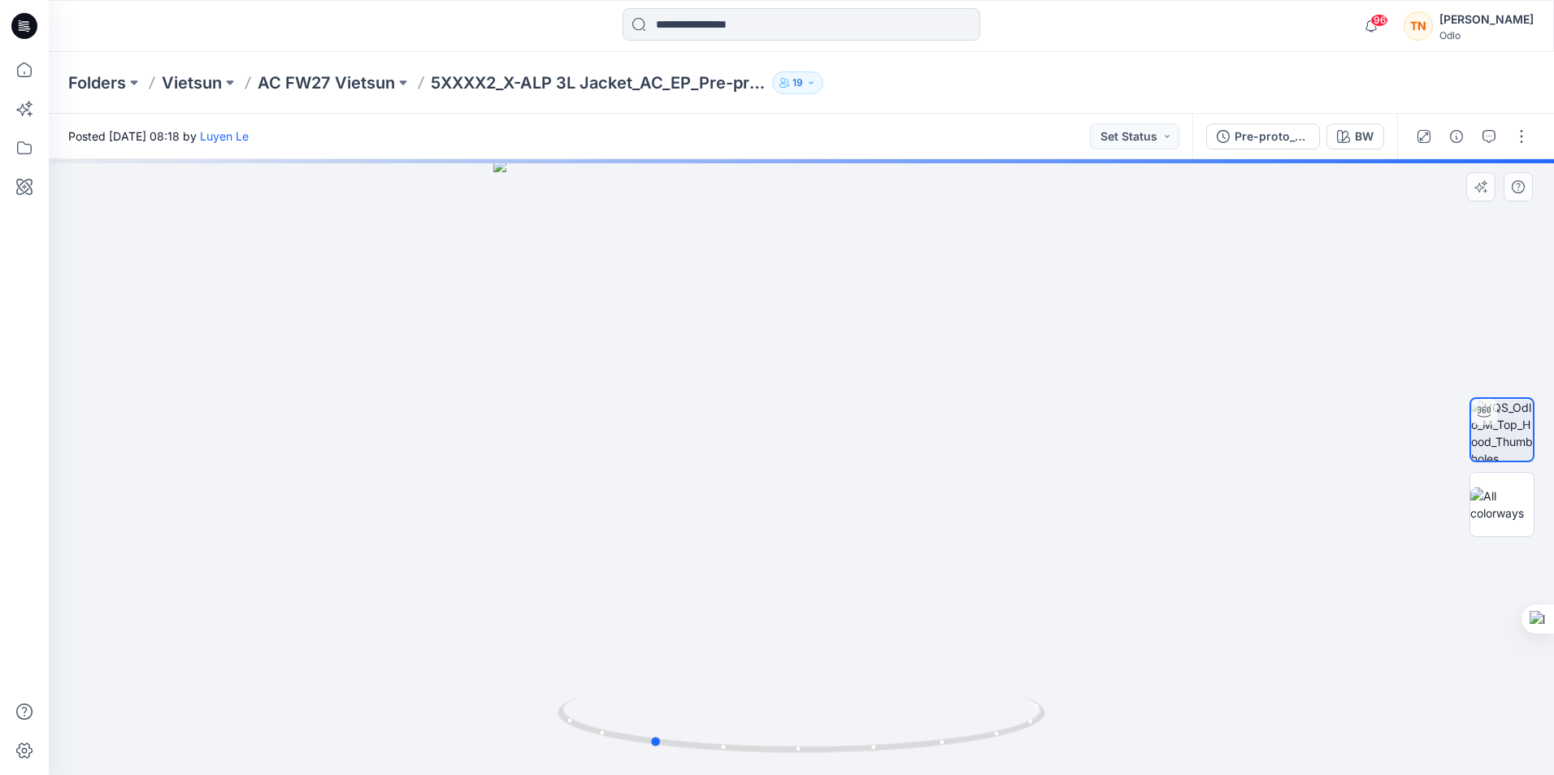
drag, startPoint x: 944, startPoint y: 588, endPoint x: 790, endPoint y: 587, distance: 154.4
click at [774, 594] on div at bounding box center [801, 467] width 1505 height 616
drag, startPoint x: 891, startPoint y: 560, endPoint x: 868, endPoint y: 555, distance: 23.3
click at [868, 555] on div at bounding box center [801, 467] width 1505 height 616
drag, startPoint x: 956, startPoint y: 574, endPoint x: 866, endPoint y: 561, distance: 90.4
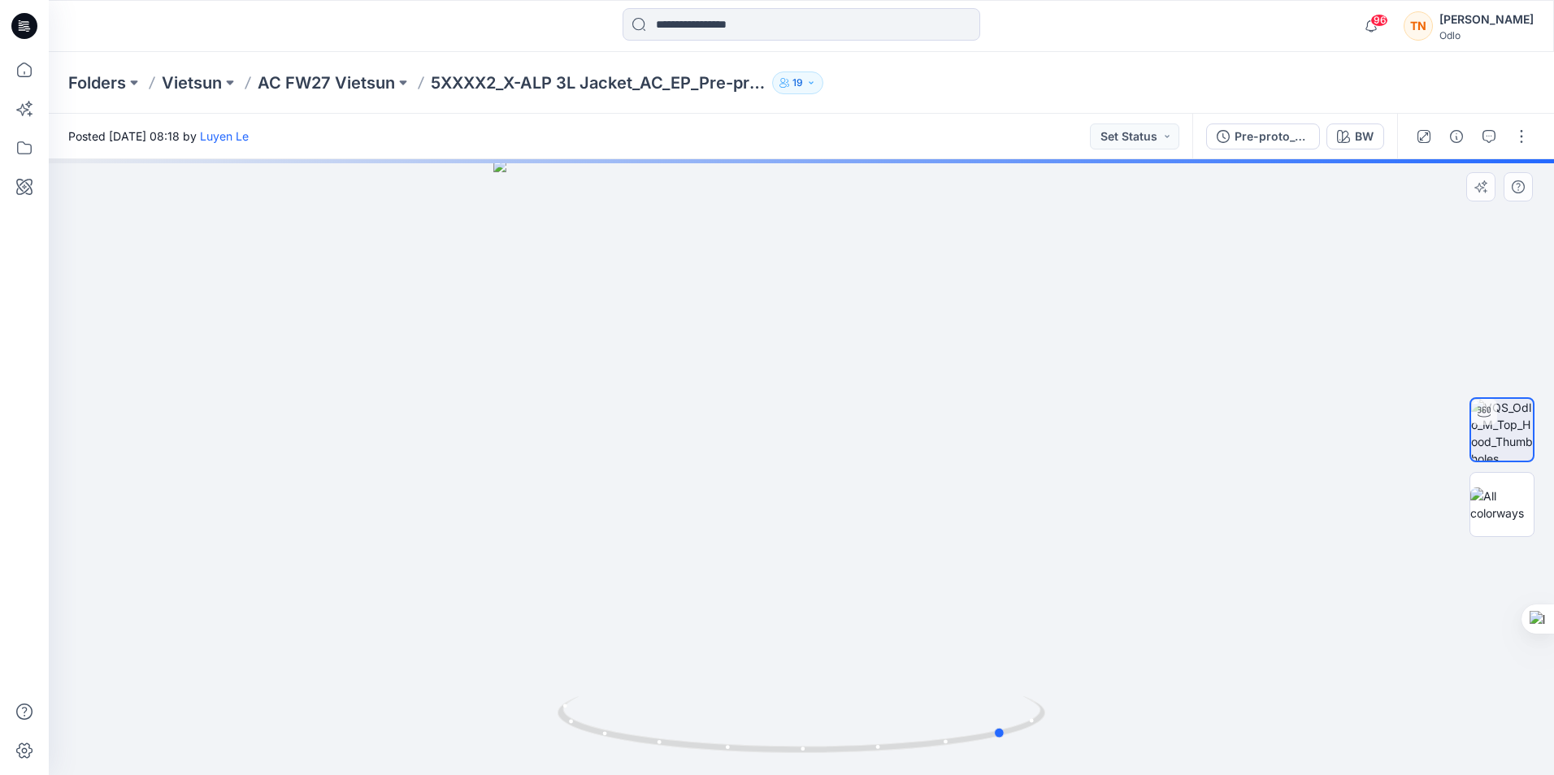
click at [866, 561] on div at bounding box center [801, 467] width 1505 height 616
drag, startPoint x: 832, startPoint y: 574, endPoint x: 808, endPoint y: 574, distance: 23.6
click at [808, 574] on div at bounding box center [801, 467] width 1505 height 616
drag, startPoint x: 859, startPoint y: 574, endPoint x: 793, endPoint y: 566, distance: 66.4
click at [793, 566] on div at bounding box center [801, 467] width 1505 height 616
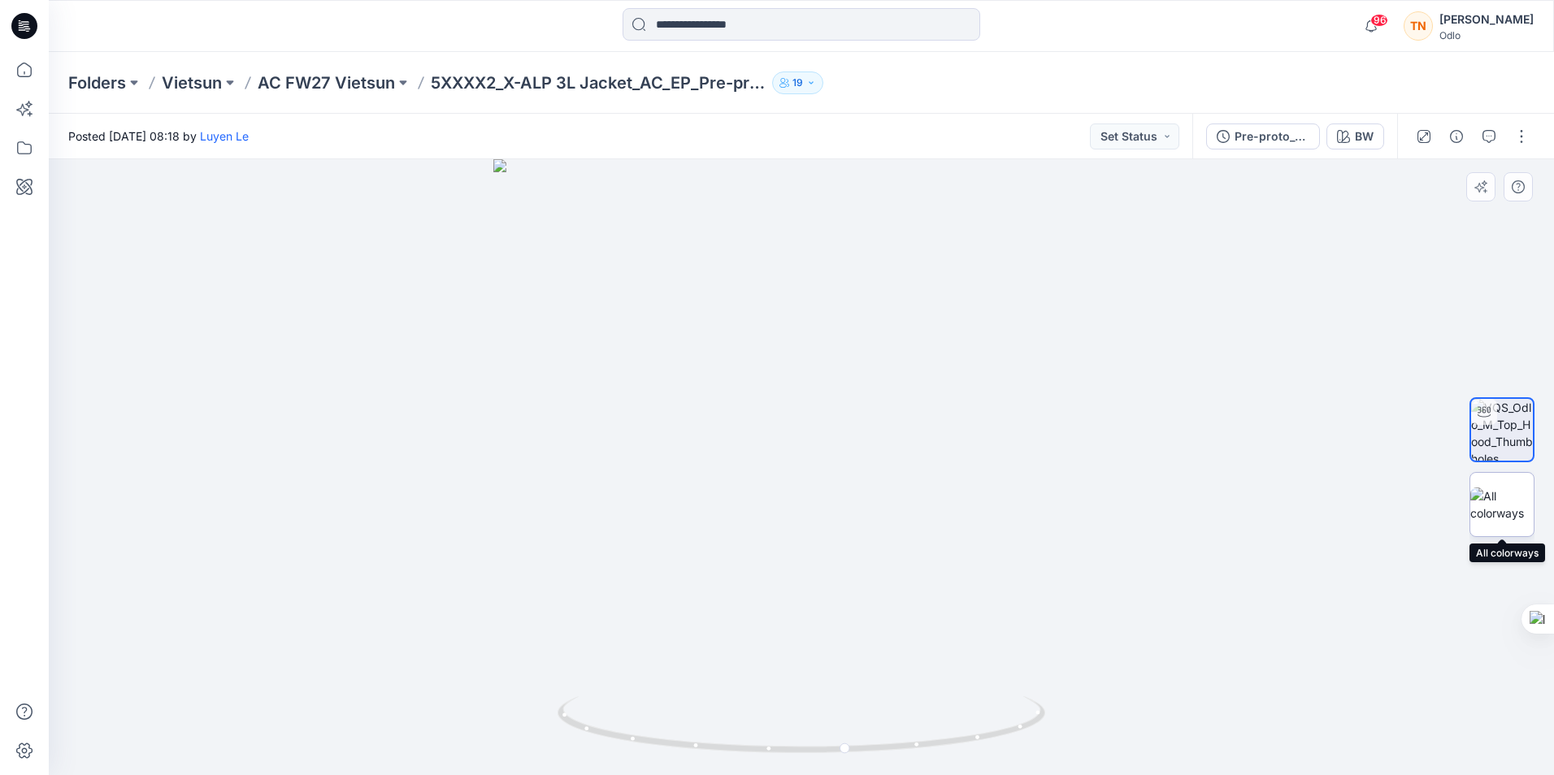
click at [1492, 500] on img at bounding box center [1501, 505] width 63 height 34
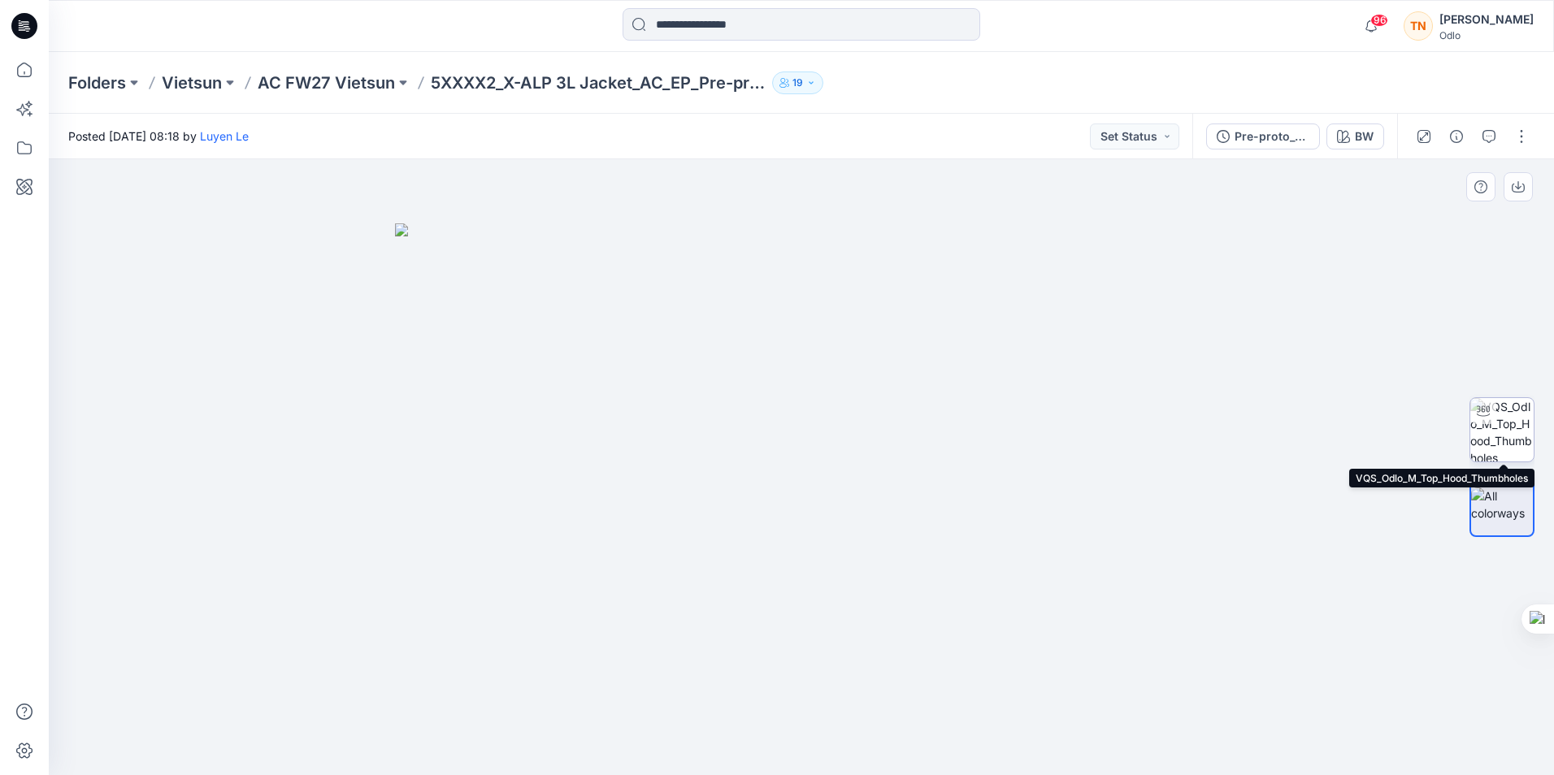
click at [1489, 427] on img at bounding box center [1501, 429] width 63 height 63
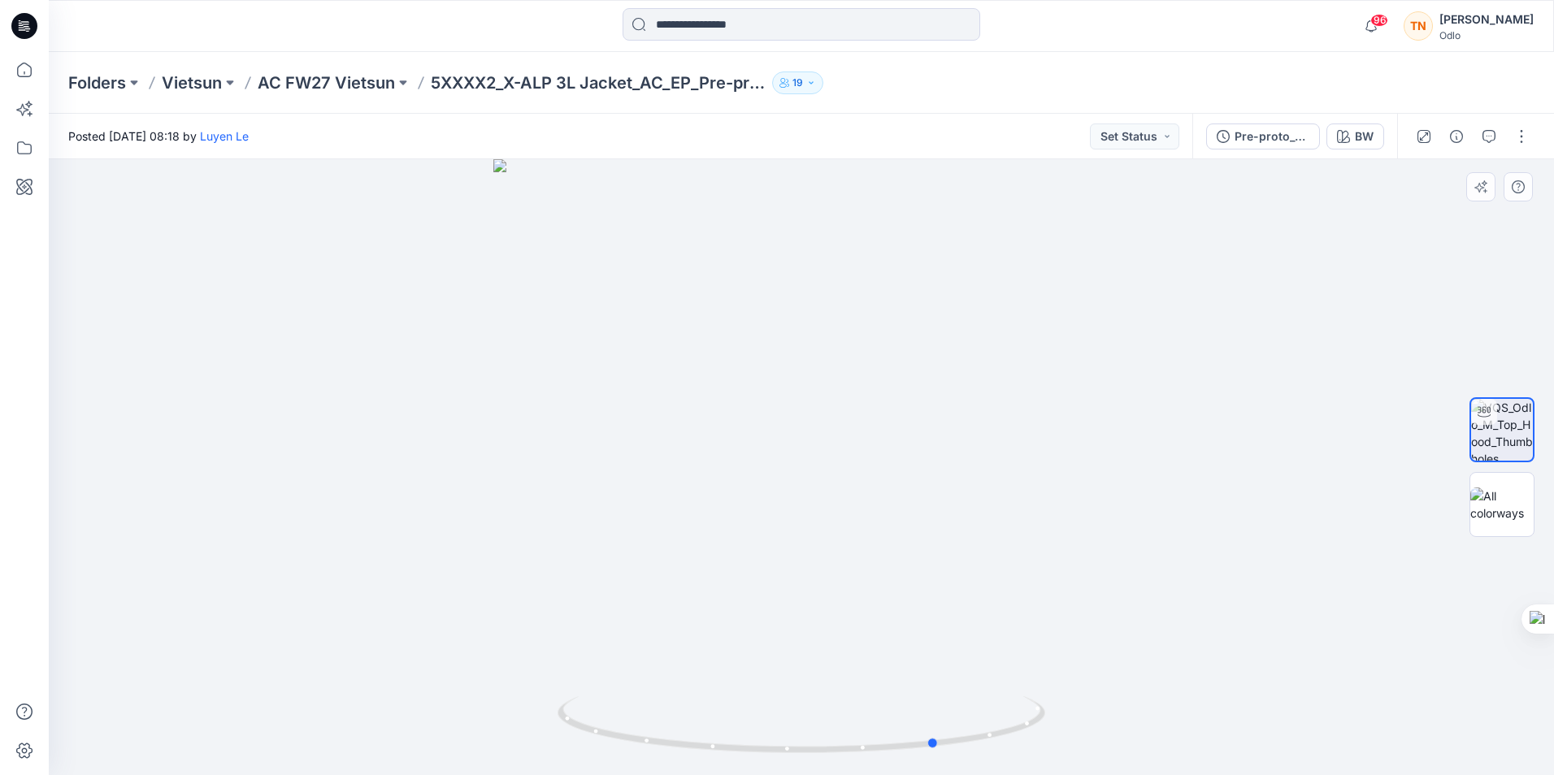
drag, startPoint x: 885, startPoint y: 511, endPoint x: 1021, endPoint y: 488, distance: 138.4
click at [1021, 488] on div at bounding box center [801, 467] width 1505 height 616
drag, startPoint x: 788, startPoint y: 532, endPoint x: 761, endPoint y: 527, distance: 28.2
click at [761, 527] on div at bounding box center [801, 467] width 1505 height 616
drag, startPoint x: 804, startPoint y: 663, endPoint x: 856, endPoint y: 644, distance: 55.3
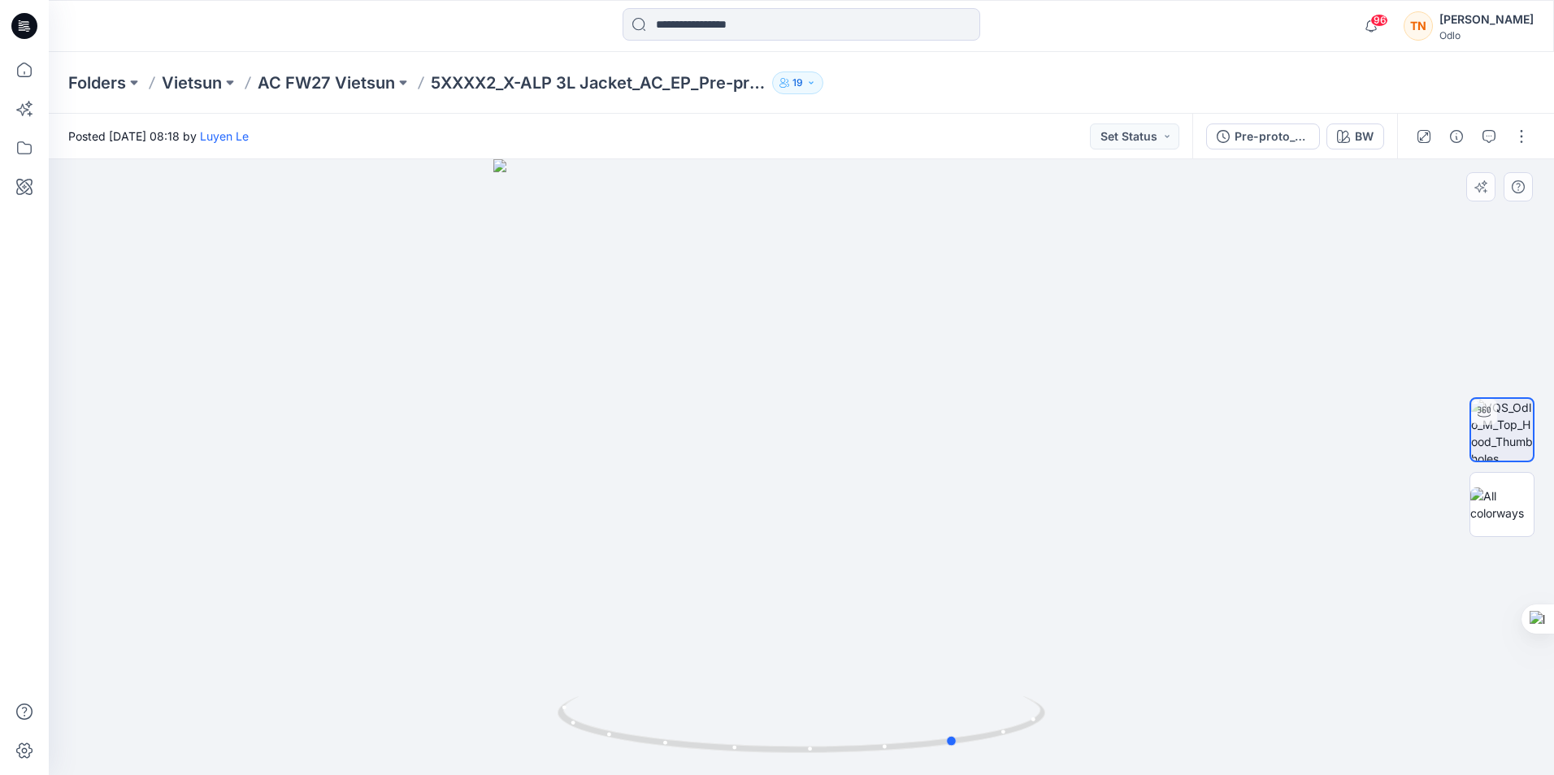
click at [856, 644] on div at bounding box center [801, 467] width 1505 height 616
drag, startPoint x: 826, startPoint y: 586, endPoint x: 856, endPoint y: 586, distance: 29.3
click at [856, 586] on div at bounding box center [801, 467] width 1505 height 616
drag, startPoint x: 863, startPoint y: 564, endPoint x: 895, endPoint y: 557, distance: 32.5
click at [893, 557] on div at bounding box center [801, 467] width 1505 height 616
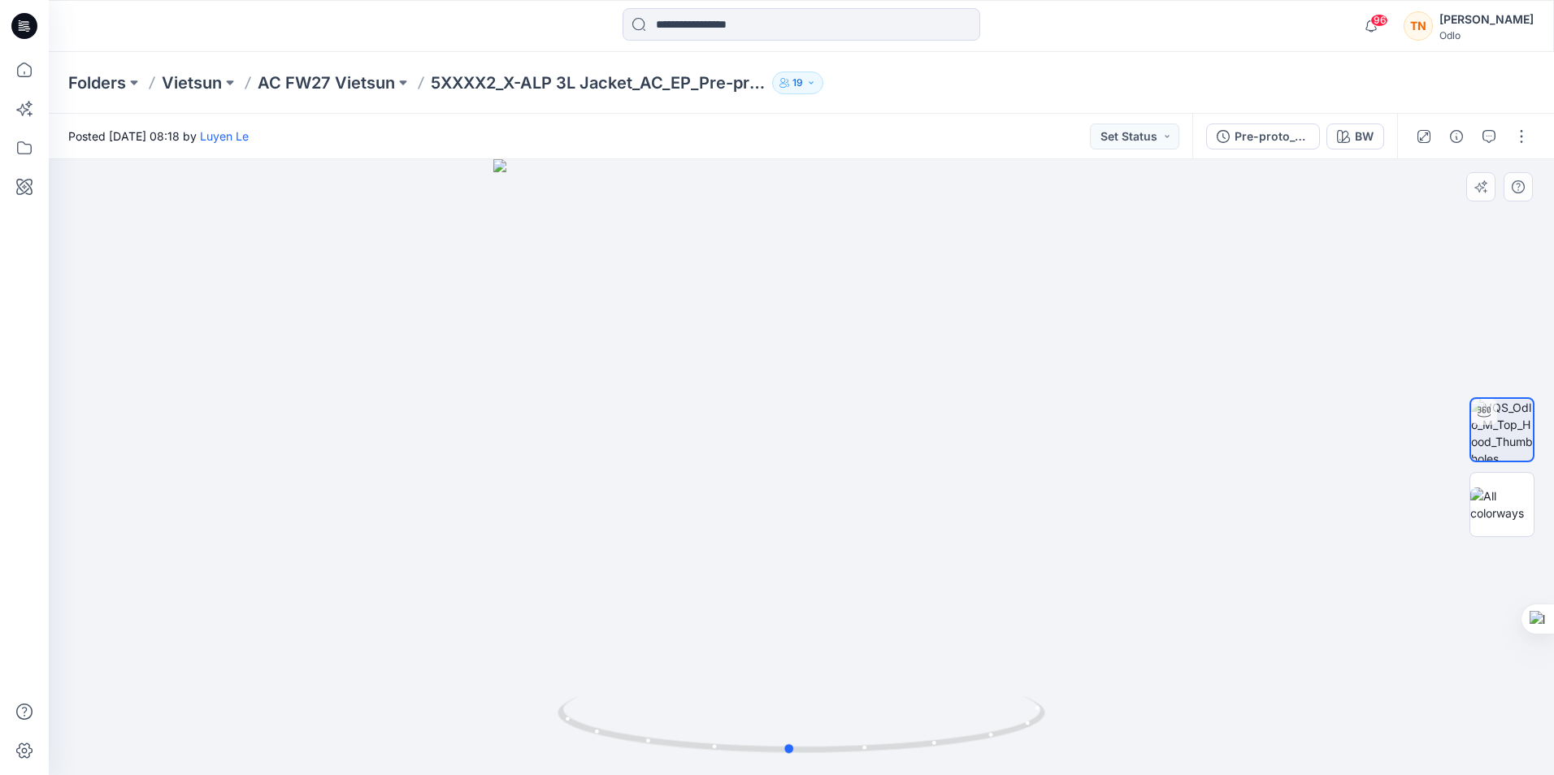
drag, startPoint x: 792, startPoint y: 561, endPoint x: 885, endPoint y: 554, distance: 92.9
click at [885, 554] on div at bounding box center [801, 467] width 1505 height 616
drag, startPoint x: 804, startPoint y: 586, endPoint x: 891, endPoint y: 586, distance: 86.9
click at [891, 586] on div at bounding box center [801, 467] width 1505 height 616
